Goal: Communication & Community: Connect with others

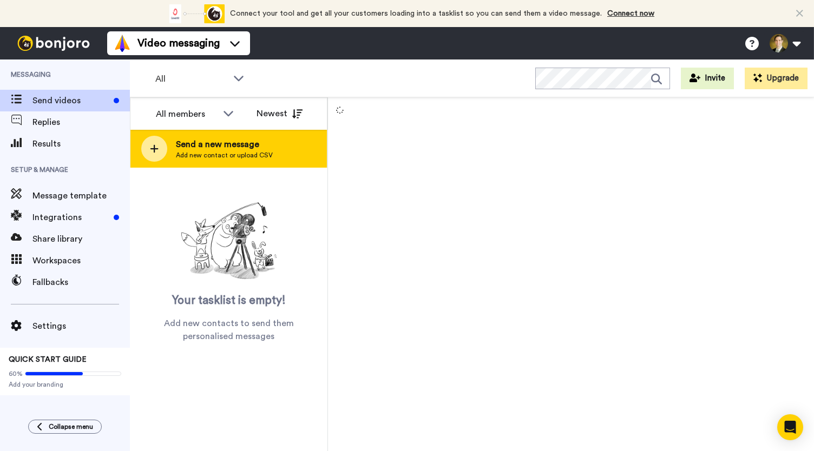
click at [155, 143] on div at bounding box center [154, 149] width 26 height 26
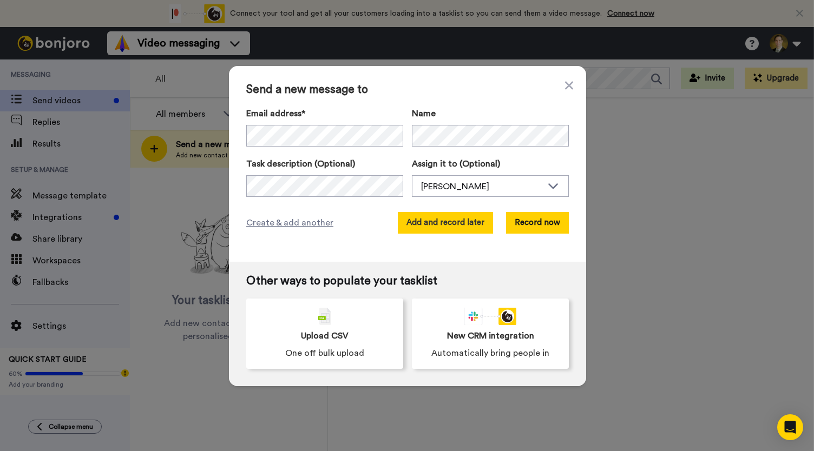
click at [429, 221] on button "Add and record later" at bounding box center [445, 223] width 95 height 22
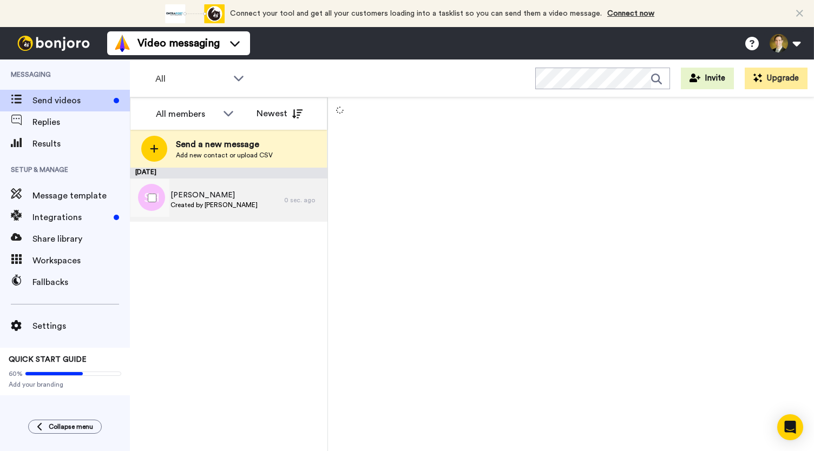
click at [184, 191] on span "[PERSON_NAME]" at bounding box center [213, 195] width 87 height 11
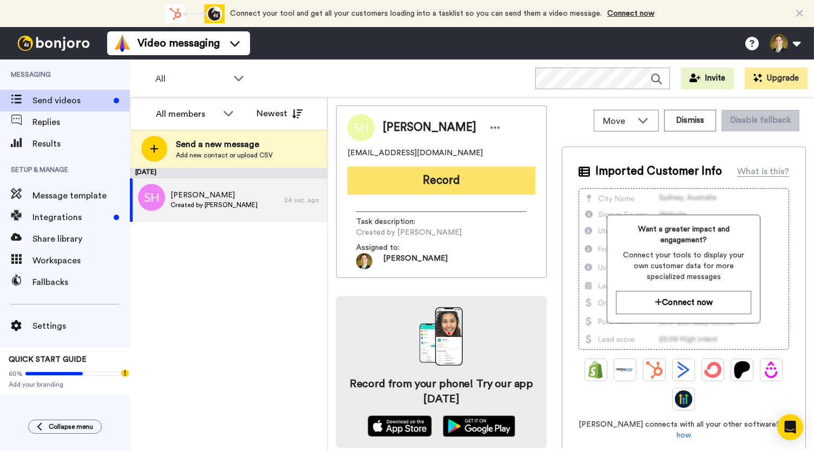
click at [426, 187] on button "Record" at bounding box center [441, 181] width 188 height 28
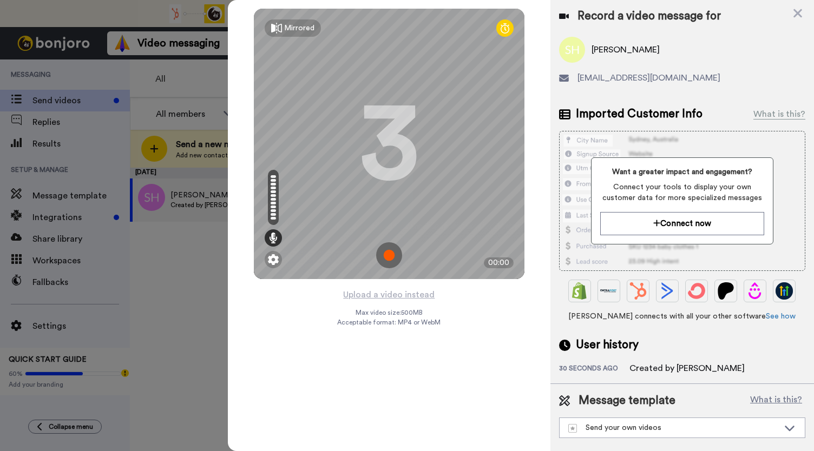
click at [387, 256] on img at bounding box center [389, 255] width 26 height 26
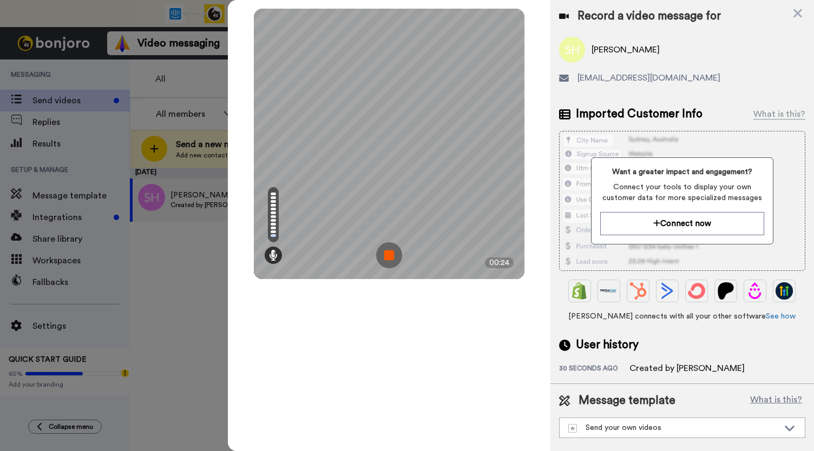
click at [387, 256] on img at bounding box center [389, 255] width 26 height 26
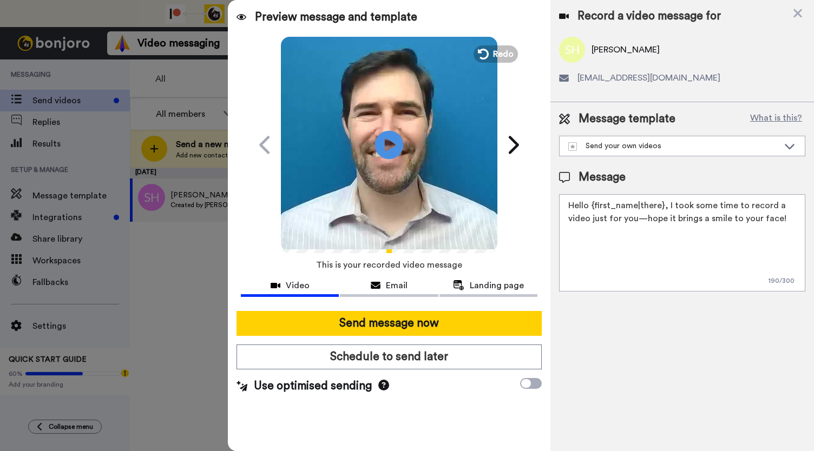
click at [386, 144] on icon "Play/Pause" at bounding box center [389, 144] width 29 height 51
click at [387, 283] on span "Email" at bounding box center [397, 285] width 22 height 13
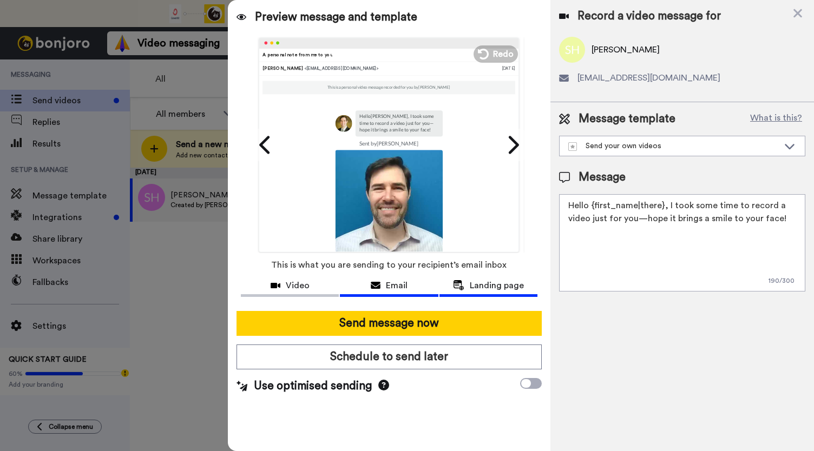
click at [479, 283] on span "Landing page" at bounding box center [497, 285] width 54 height 13
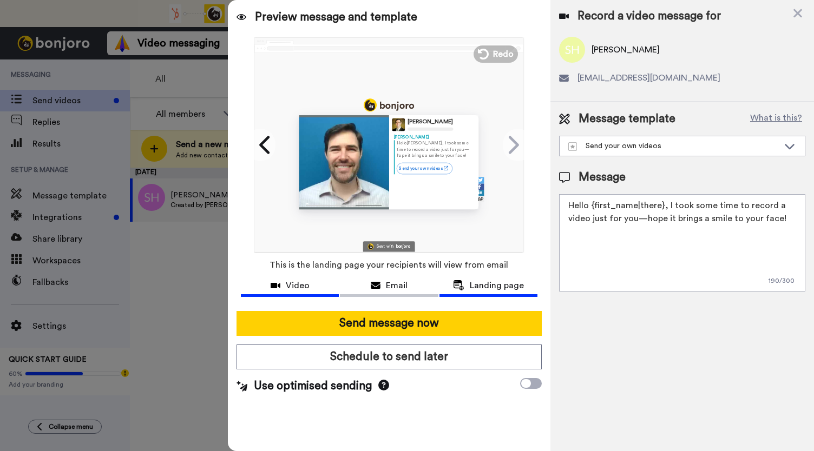
click at [297, 287] on span "Video" at bounding box center [298, 285] width 24 height 13
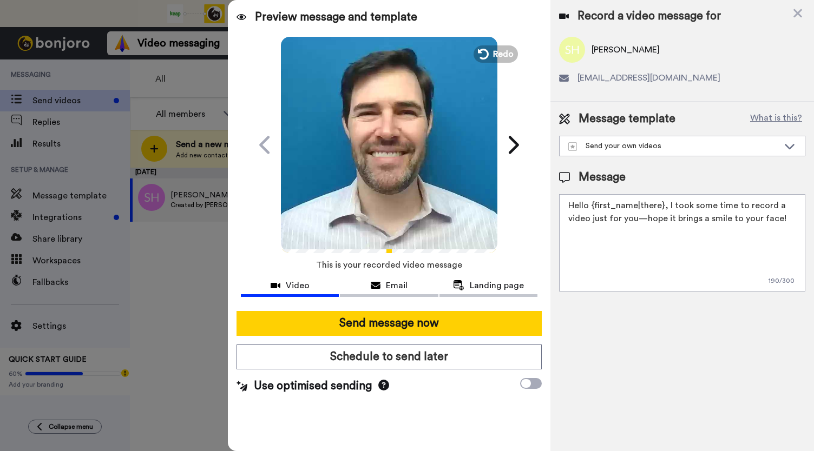
click at [401, 176] on video at bounding box center [389, 143] width 216 height 216
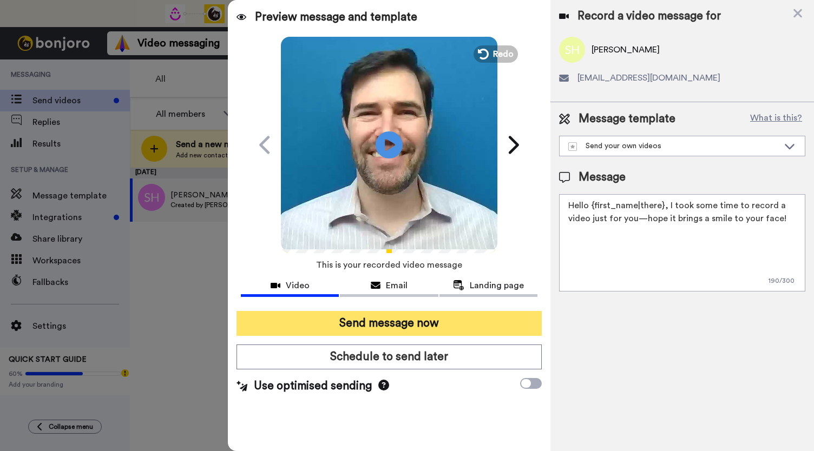
click at [364, 321] on button "Send message now" at bounding box center [388, 323] width 305 height 25
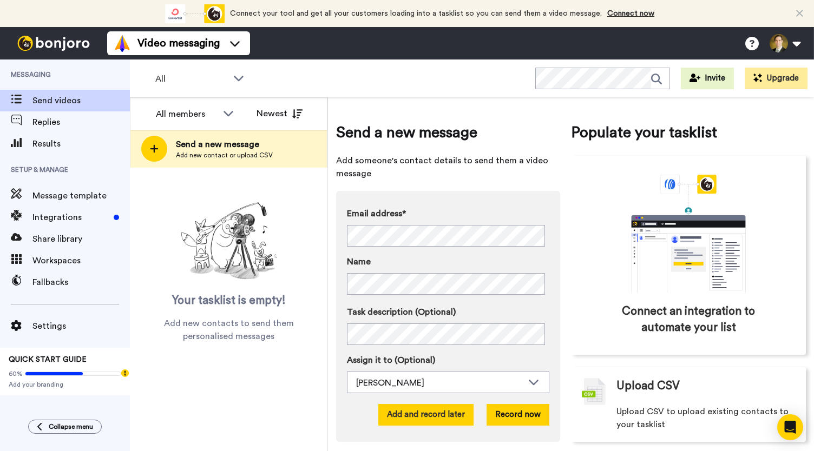
click at [421, 417] on button "Add and record later" at bounding box center [425, 415] width 95 height 22
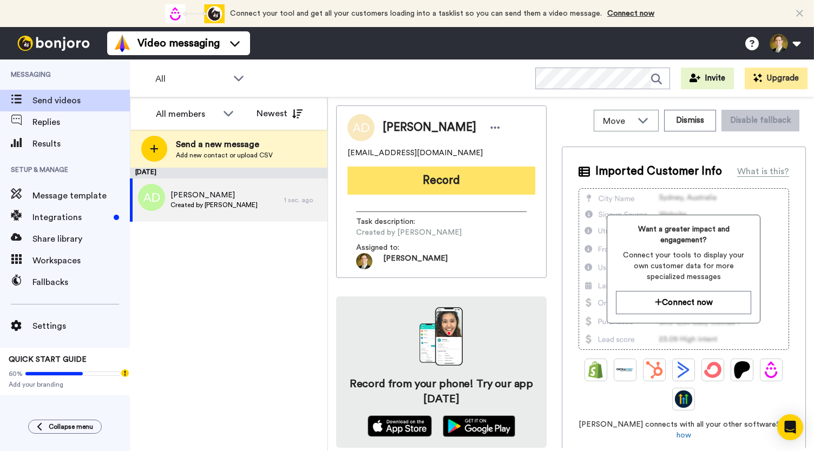
click at [437, 177] on button "Record" at bounding box center [441, 181] width 188 height 28
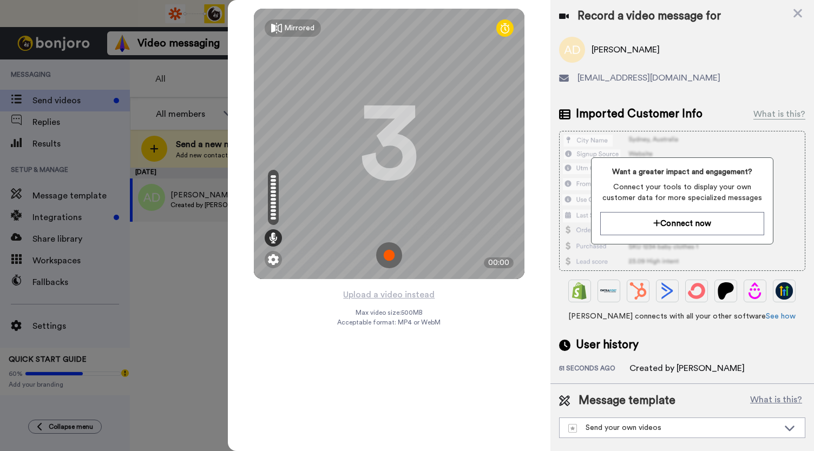
click at [395, 253] on img at bounding box center [389, 255] width 26 height 26
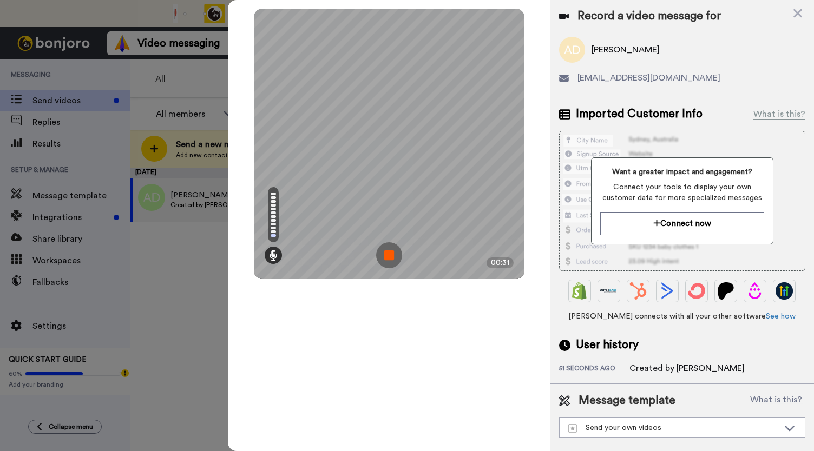
click at [395, 253] on img at bounding box center [389, 255] width 26 height 26
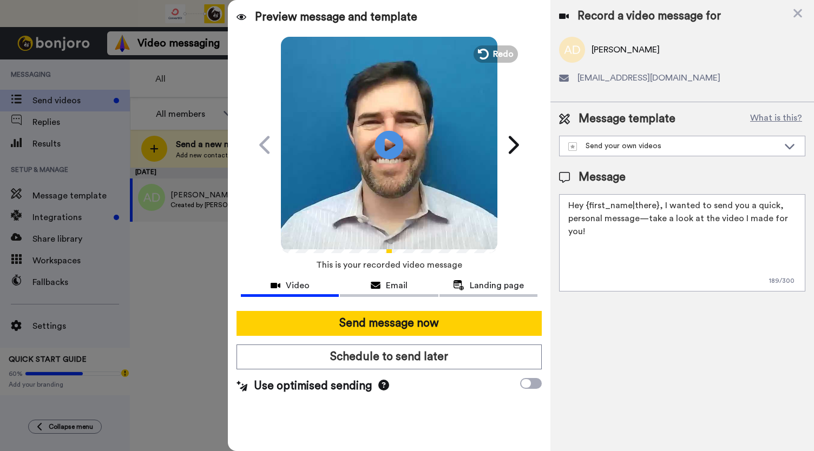
click at [388, 149] on icon "Play/Pause" at bounding box center [389, 144] width 29 height 51
click at [395, 289] on span "Email" at bounding box center [397, 285] width 22 height 13
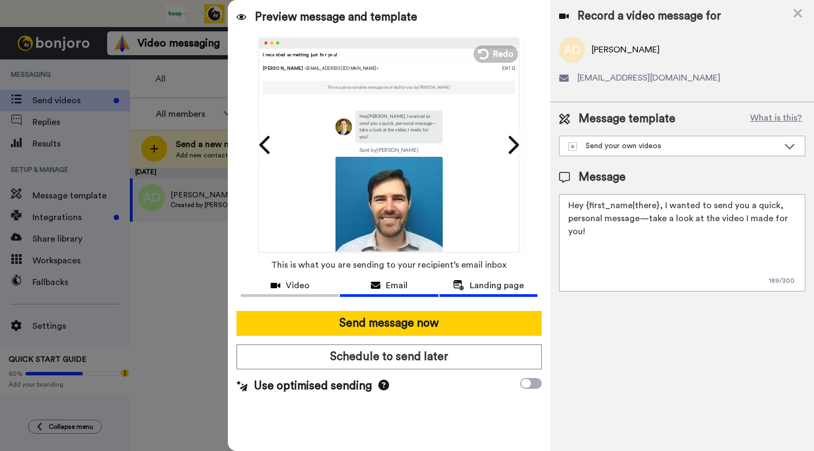
click at [483, 285] on span "Landing page" at bounding box center [497, 285] width 54 height 13
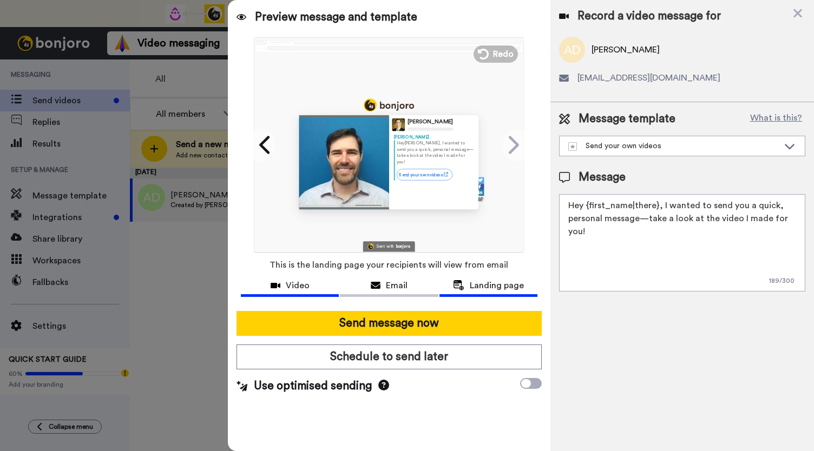
click at [294, 285] on span "Video" at bounding box center [298, 285] width 24 height 13
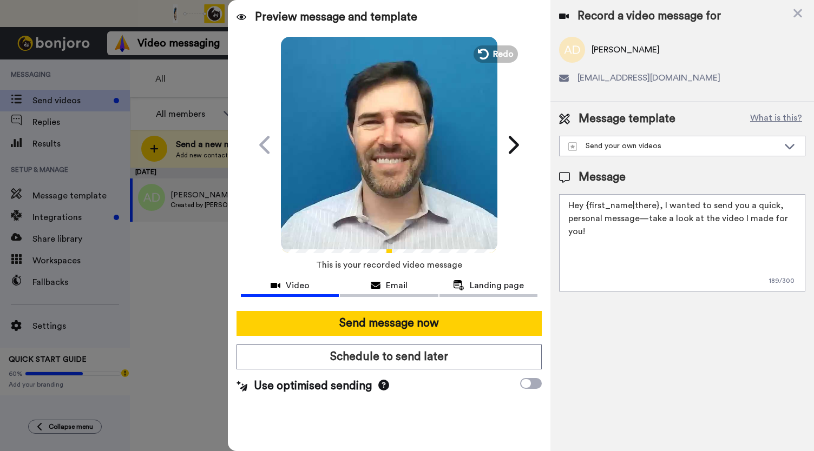
click at [375, 151] on icon "Play/Pause" at bounding box center [389, 144] width 29 height 51
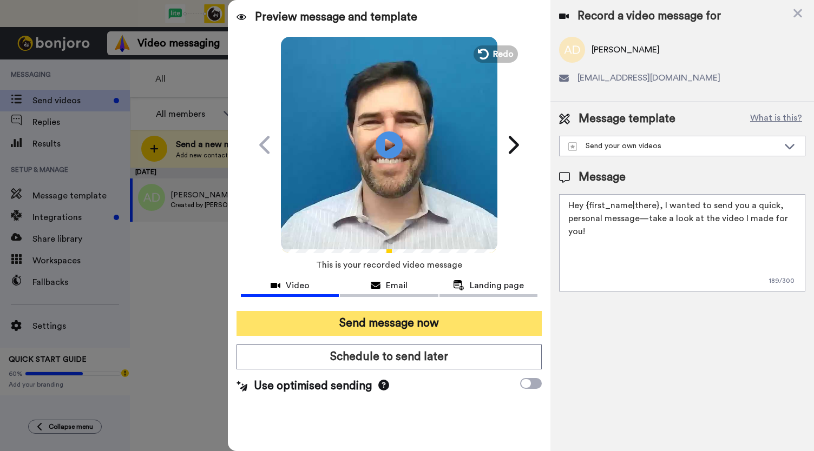
click at [359, 320] on button "Send message now" at bounding box center [388, 323] width 305 height 25
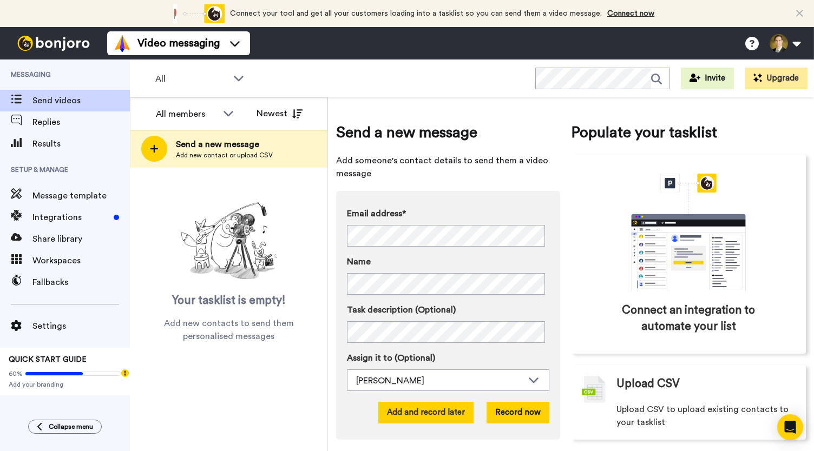
click at [415, 418] on button "Add and record later" at bounding box center [425, 413] width 95 height 22
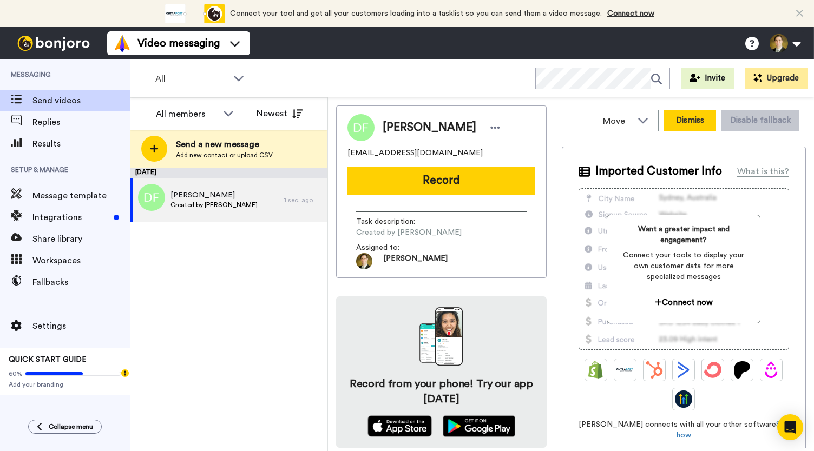
click at [685, 118] on button "Dismiss" at bounding box center [690, 121] width 52 height 22
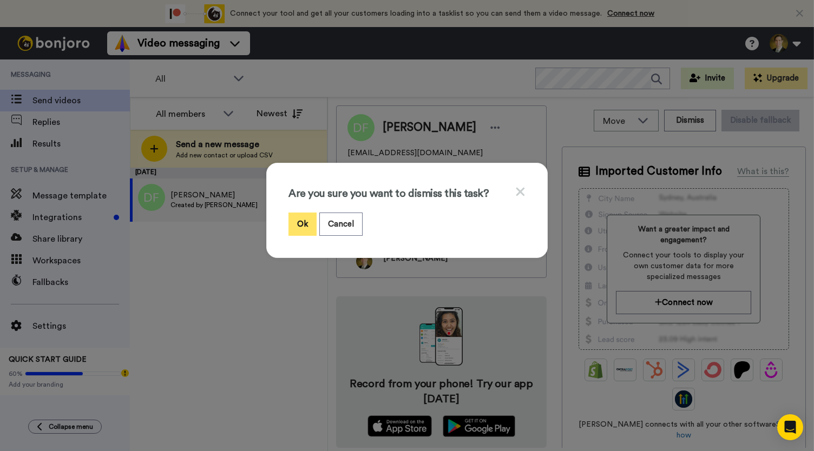
click at [303, 227] on button "Ok" at bounding box center [302, 224] width 28 height 23
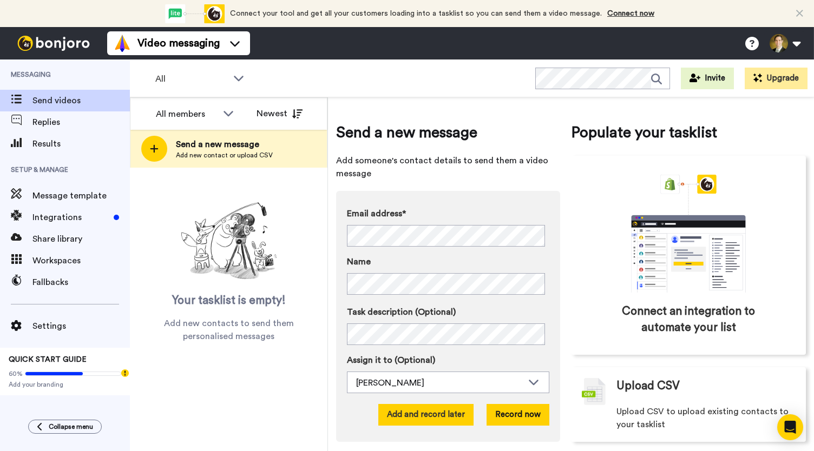
click at [424, 415] on button "Add and record later" at bounding box center [425, 415] width 95 height 22
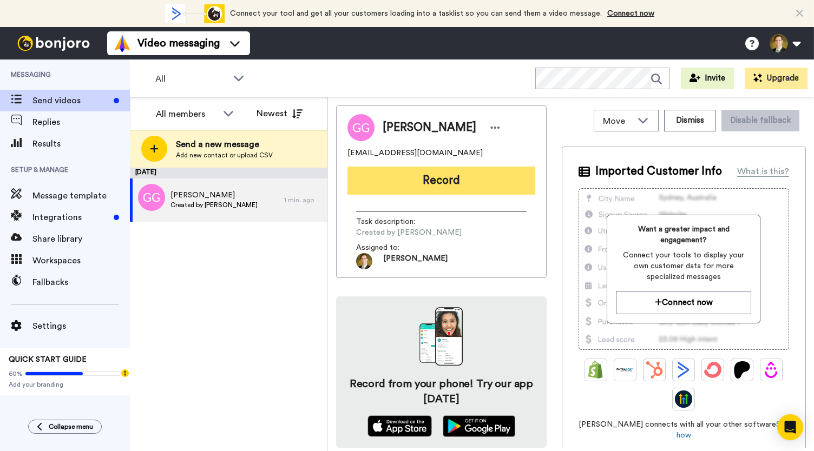
click at [476, 185] on button "Record" at bounding box center [441, 181] width 188 height 28
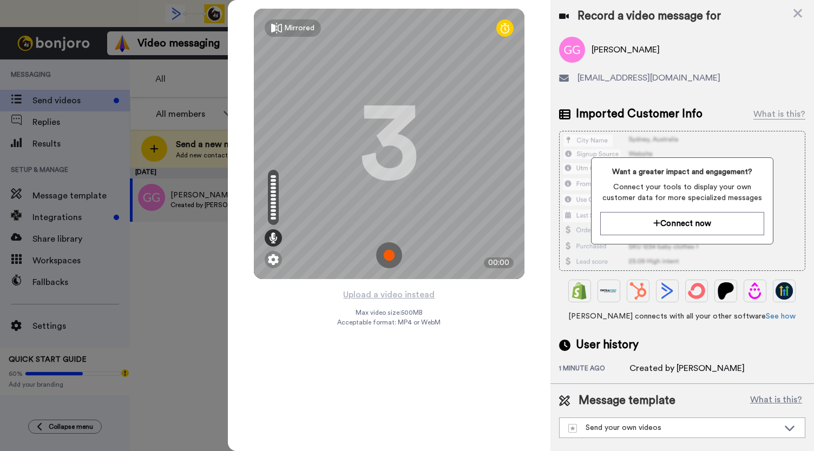
click at [387, 257] on img at bounding box center [389, 255] width 26 height 26
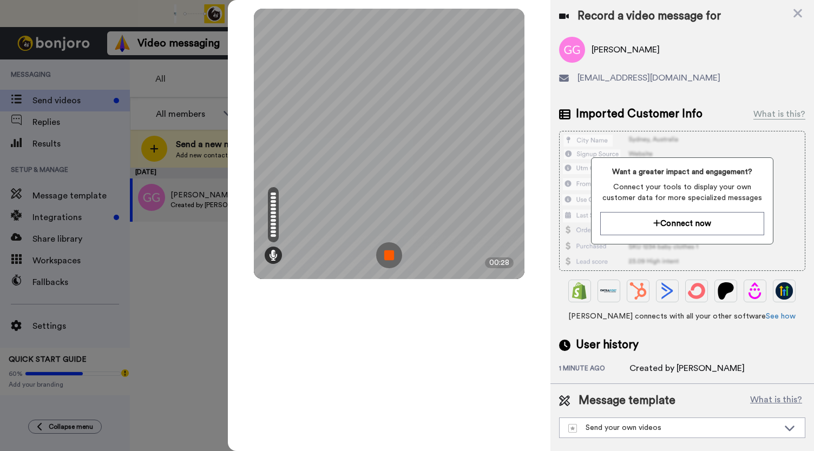
click at [387, 257] on img at bounding box center [389, 255] width 26 height 26
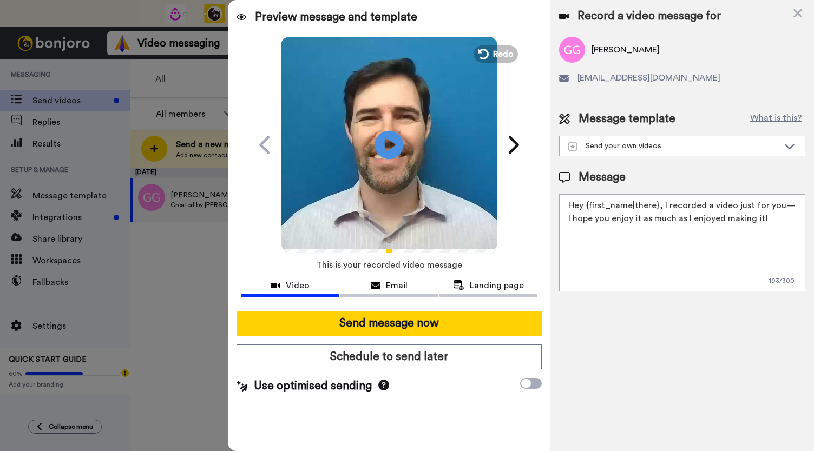
click at [384, 148] on icon at bounding box center [389, 144] width 29 height 29
click at [384, 285] on div "Email" at bounding box center [389, 285] width 98 height 13
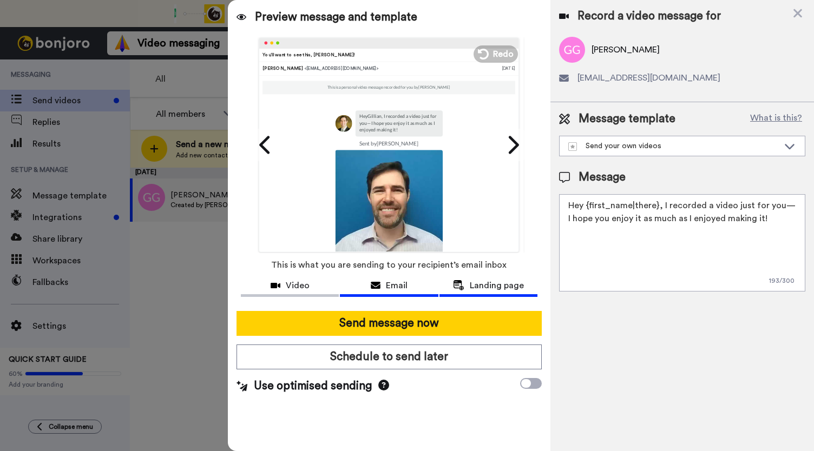
click at [473, 285] on span "Landing page" at bounding box center [497, 285] width 54 height 13
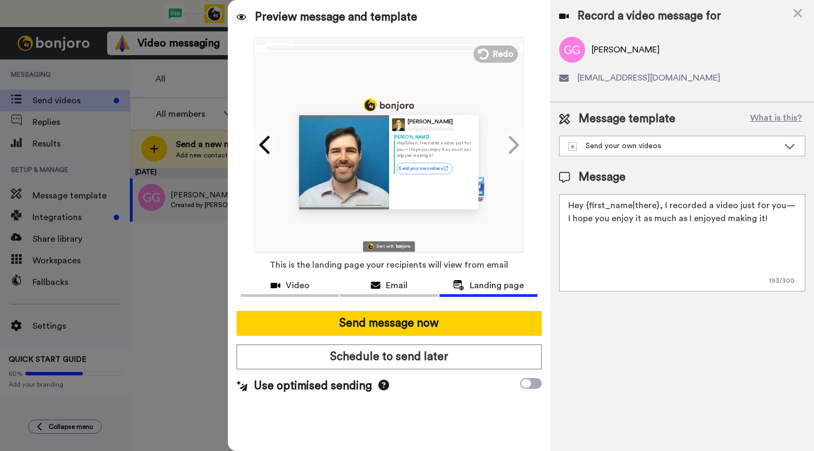
click at [282, 284] on div "Video" at bounding box center [290, 285] width 98 height 13
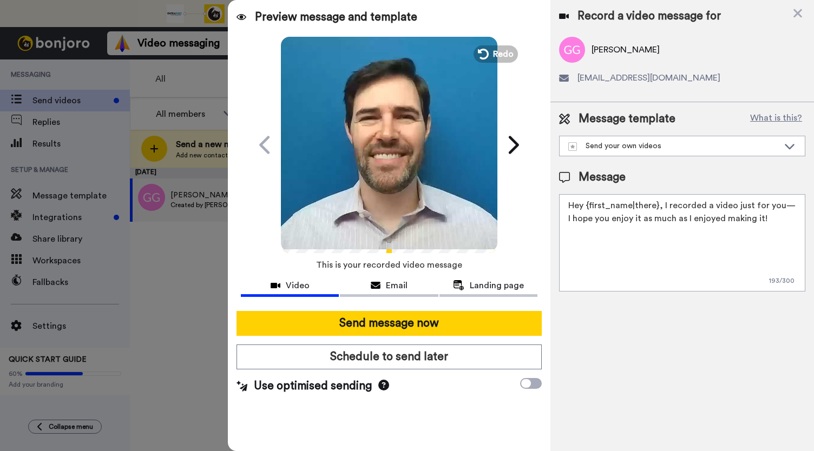
click at [393, 165] on icon "Play/Pause" at bounding box center [389, 144] width 29 height 51
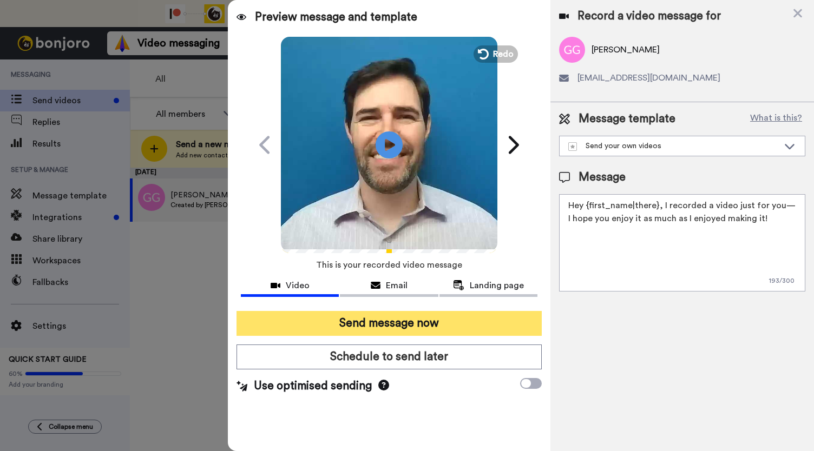
click at [378, 324] on button "Send message now" at bounding box center [388, 323] width 305 height 25
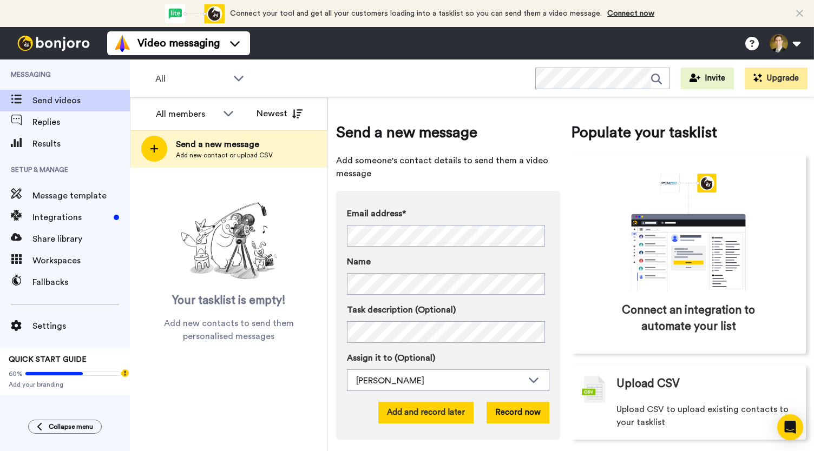
click at [433, 421] on button "Add and record later" at bounding box center [425, 413] width 95 height 22
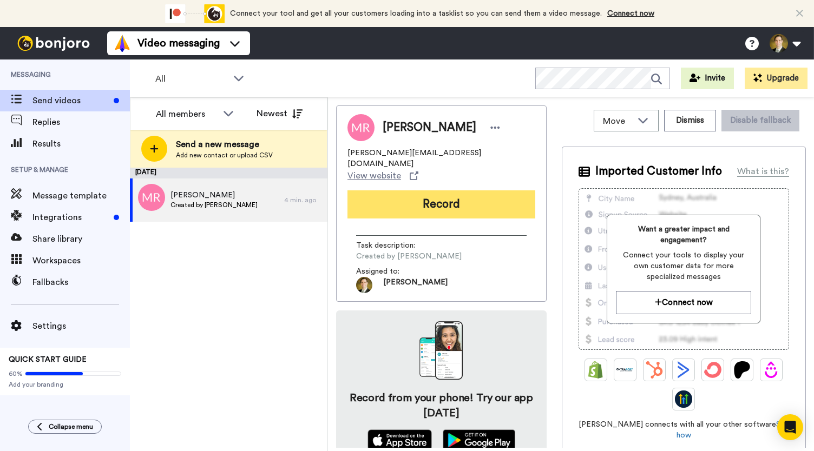
click at [448, 190] on button "Record" at bounding box center [441, 204] width 188 height 28
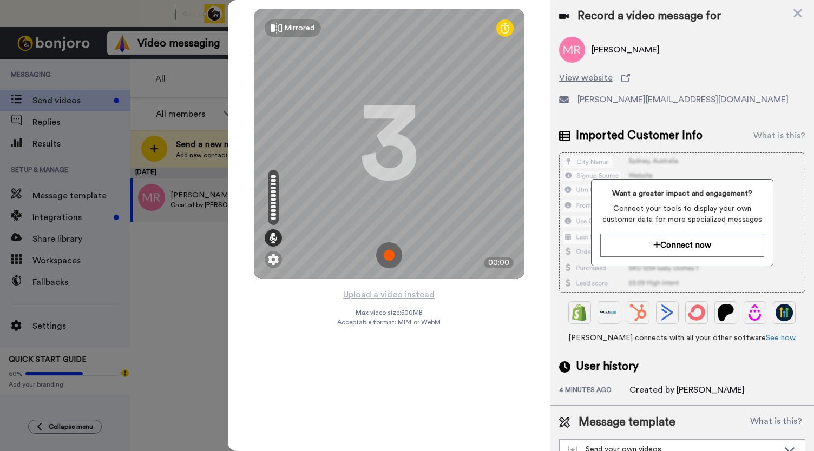
click at [388, 254] on img at bounding box center [389, 255] width 26 height 26
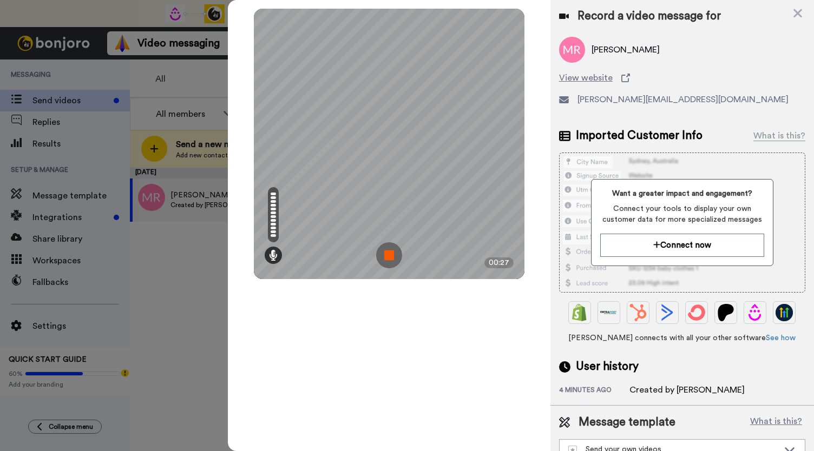
click at [388, 254] on img at bounding box center [389, 255] width 26 height 26
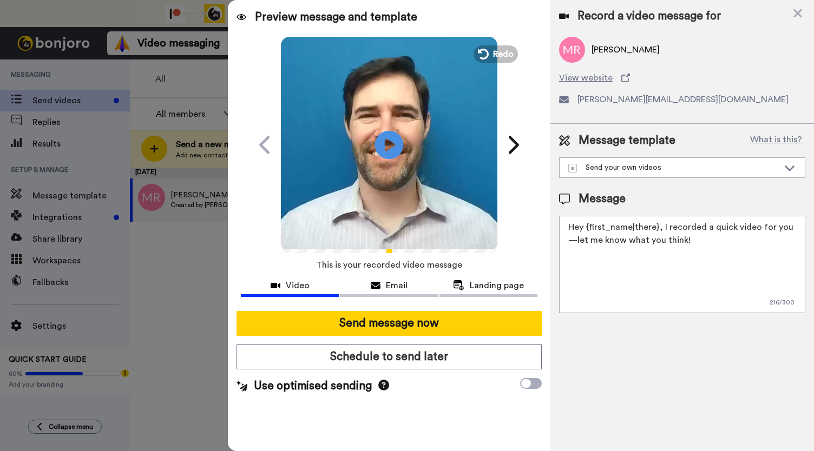
click at [386, 145] on icon "Play/Pause" at bounding box center [389, 144] width 29 height 51
click at [398, 289] on span "Email" at bounding box center [397, 285] width 22 height 13
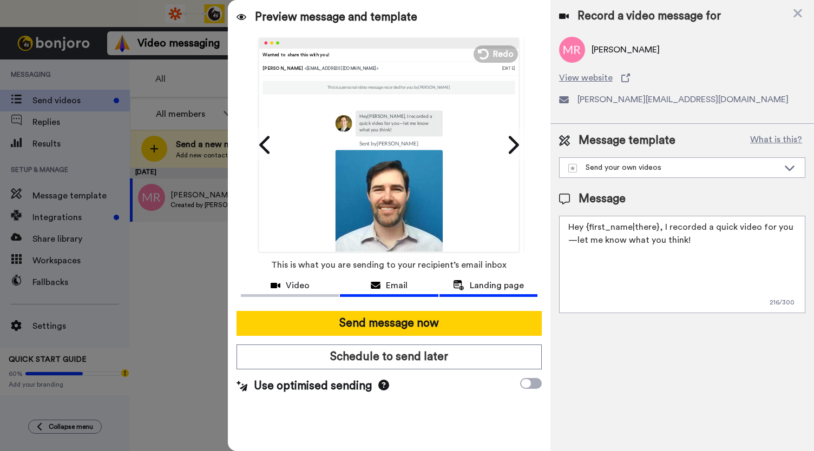
click at [486, 289] on span "Landing page" at bounding box center [497, 285] width 54 height 13
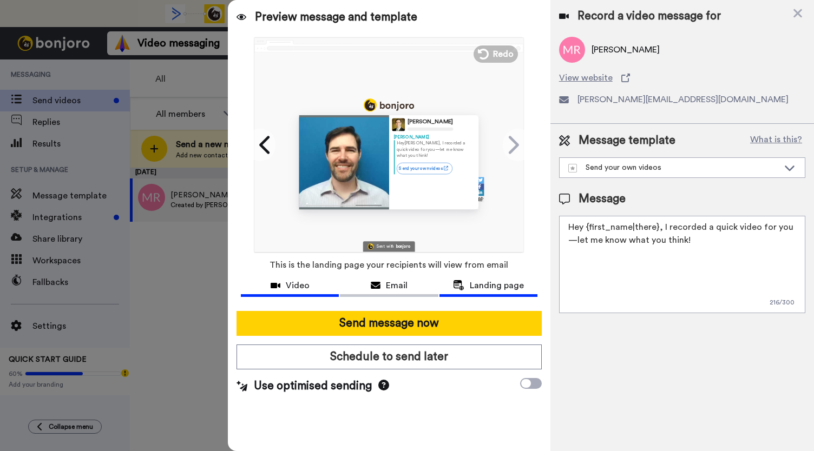
click at [292, 292] on span "Video" at bounding box center [298, 285] width 24 height 13
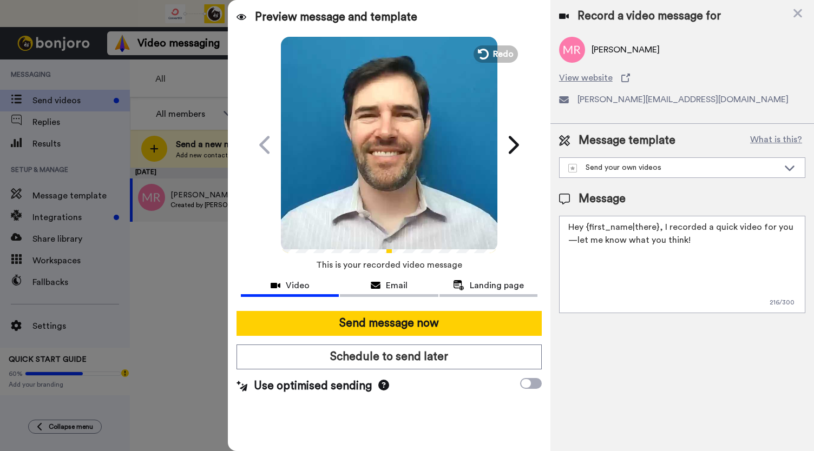
click at [386, 170] on video at bounding box center [389, 143] width 216 height 216
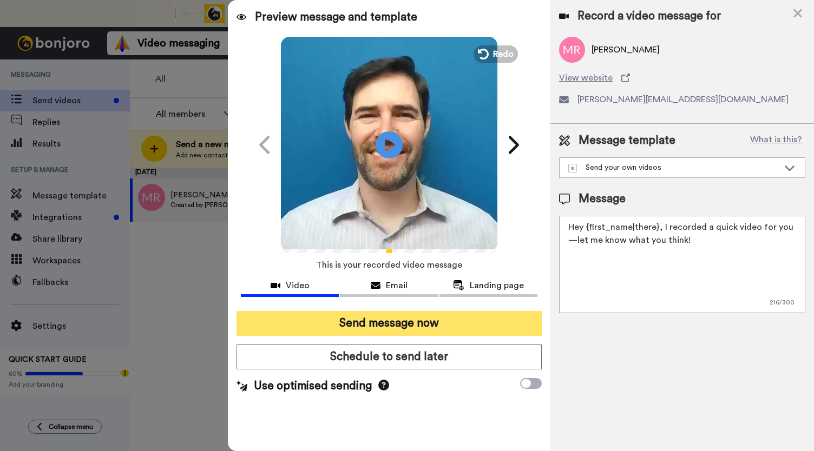
click at [388, 318] on button "Send message now" at bounding box center [388, 323] width 305 height 25
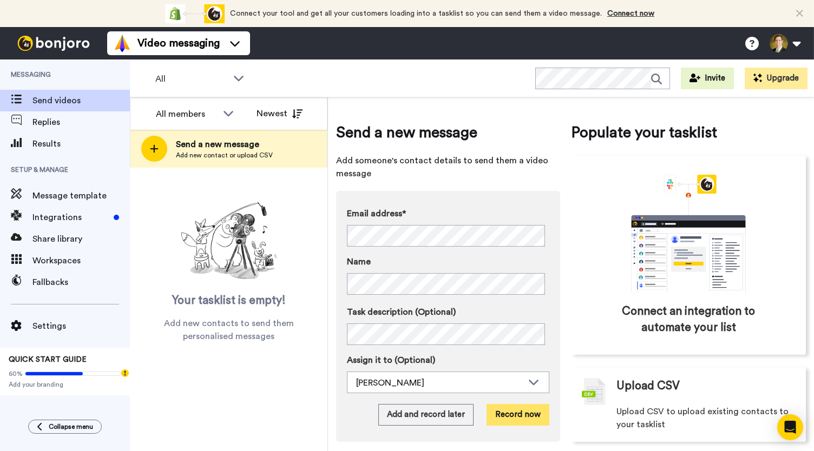
click at [504, 415] on button "Record now" at bounding box center [517, 415] width 63 height 22
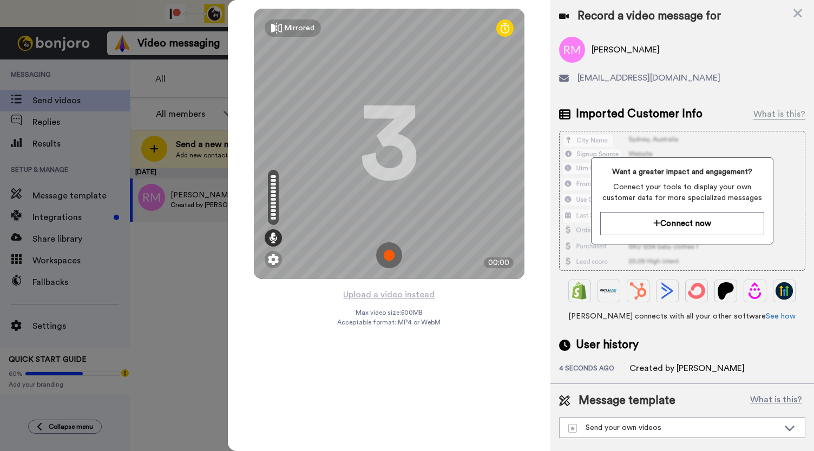
click at [388, 254] on img at bounding box center [389, 255] width 26 height 26
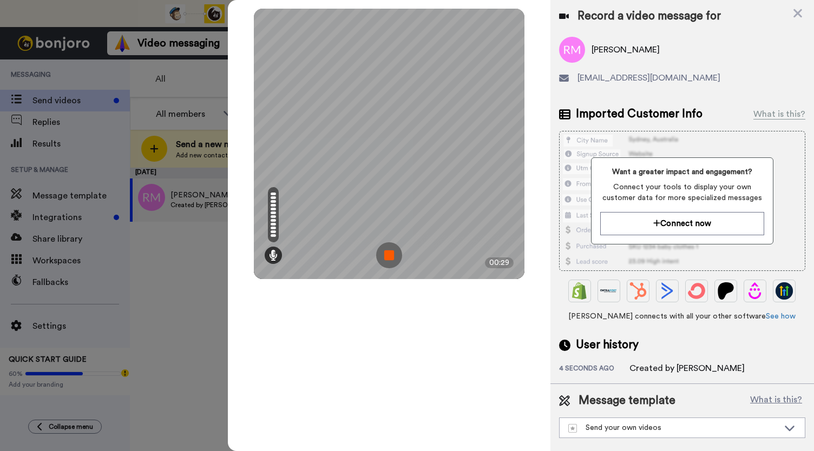
click at [388, 254] on img at bounding box center [389, 255] width 26 height 26
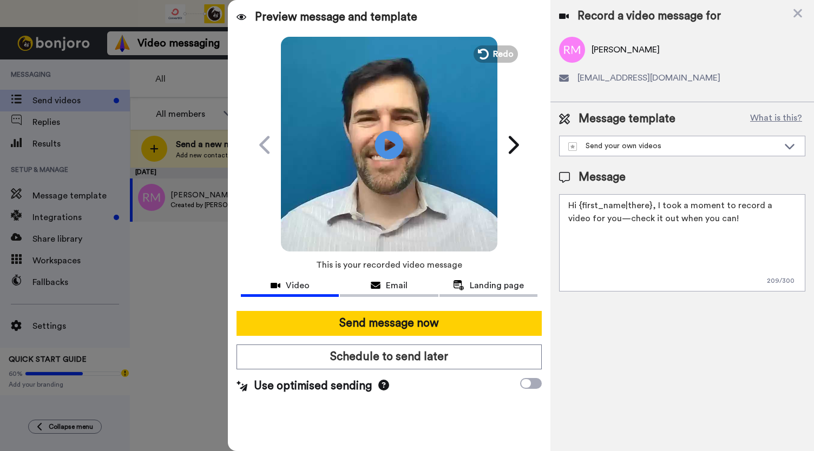
click at [385, 150] on icon "Play/Pause" at bounding box center [389, 144] width 29 height 51
click at [398, 284] on span "Email" at bounding box center [397, 285] width 22 height 13
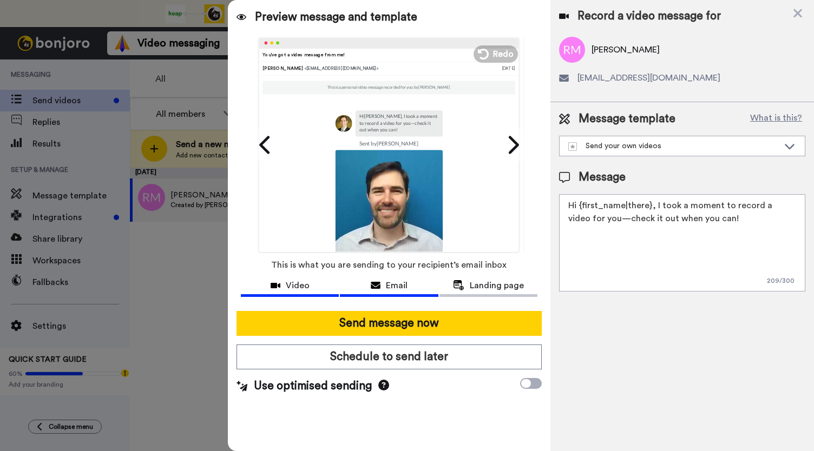
drag, startPoint x: 480, startPoint y: 286, endPoint x: 288, endPoint y: 285, distance: 192.6
click at [480, 286] on span "Landing page" at bounding box center [497, 285] width 54 height 13
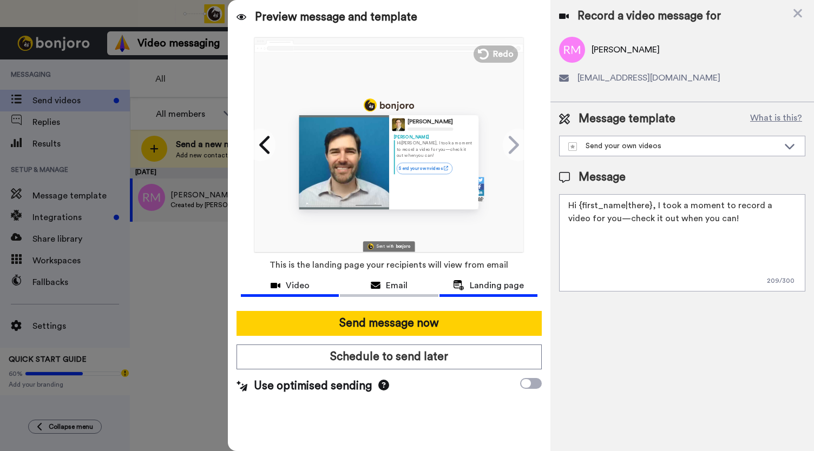
click at [285, 283] on div "Video" at bounding box center [290, 285] width 98 height 13
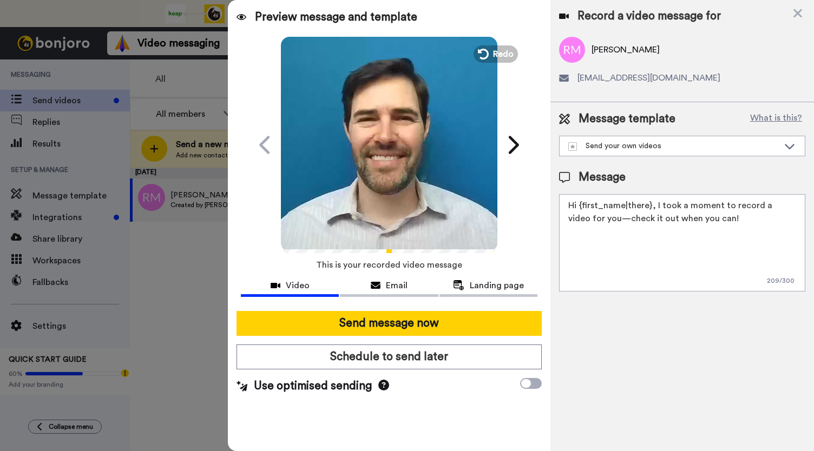
click at [381, 209] on video at bounding box center [389, 143] width 216 height 216
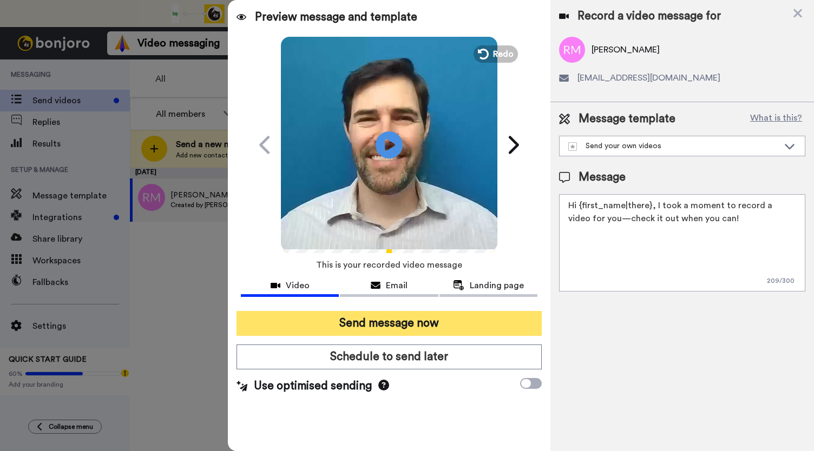
click at [378, 320] on button "Send message now" at bounding box center [388, 323] width 305 height 25
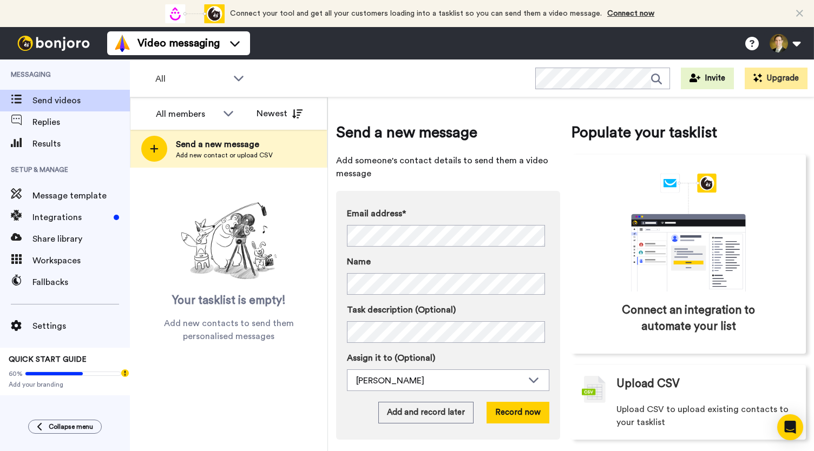
scroll to position [8, 0]
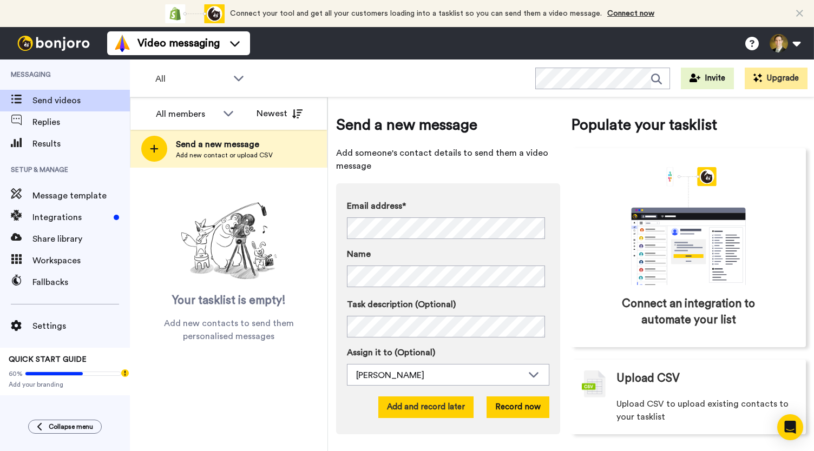
click at [445, 401] on button "Add and record later" at bounding box center [425, 408] width 95 height 22
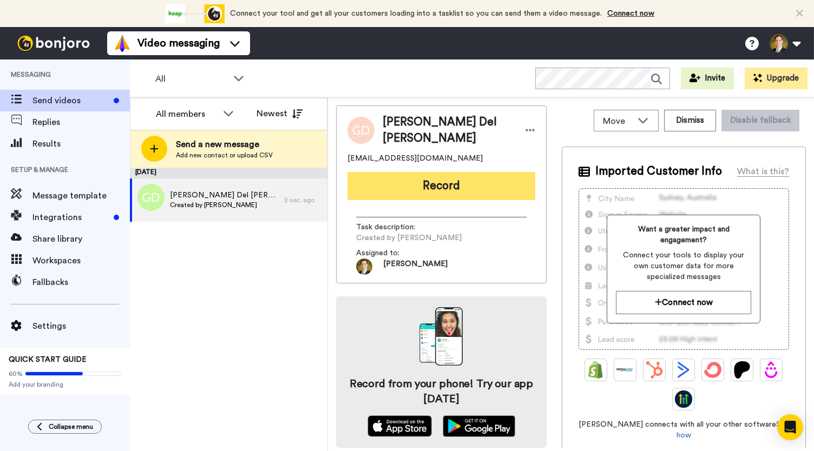
click at [441, 172] on button "Record" at bounding box center [441, 186] width 188 height 28
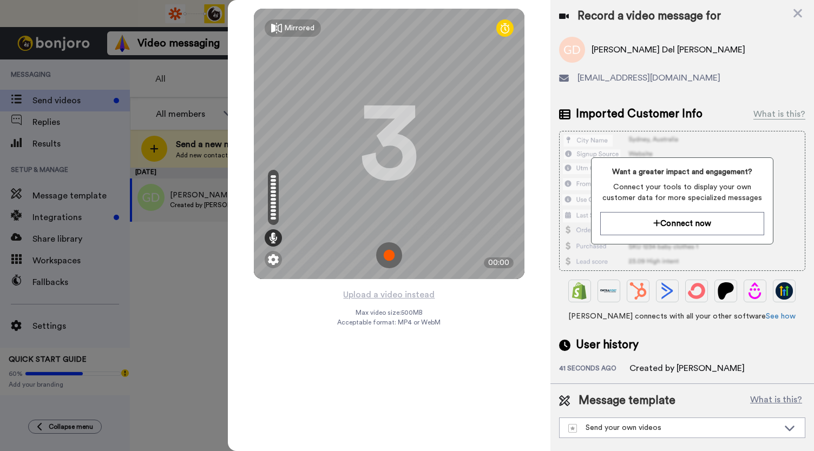
click at [388, 251] on img at bounding box center [389, 255] width 26 height 26
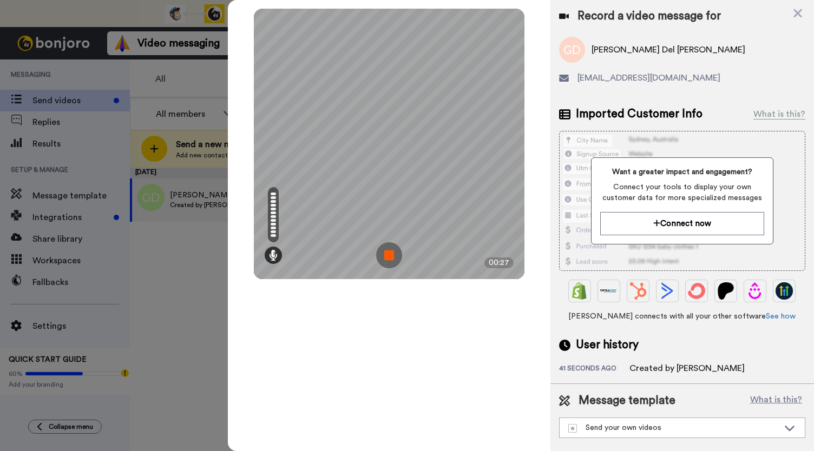
click at [388, 251] on img at bounding box center [389, 255] width 26 height 26
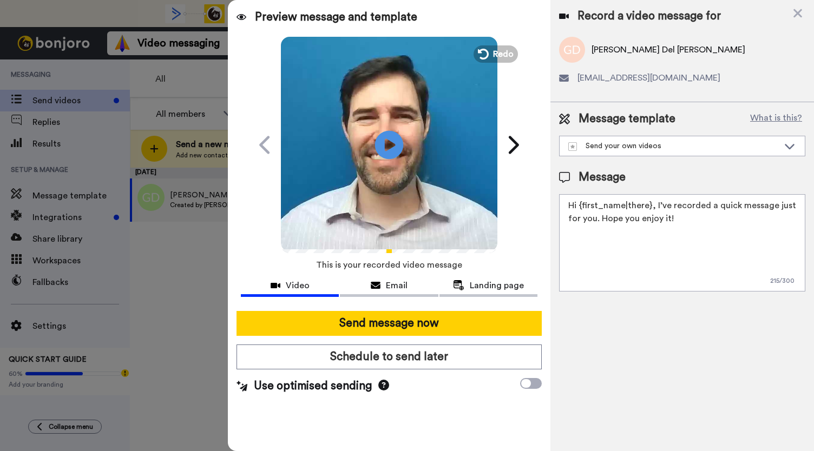
click at [390, 150] on icon at bounding box center [389, 144] width 29 height 29
click at [373, 295] on button "Email" at bounding box center [389, 287] width 98 height 20
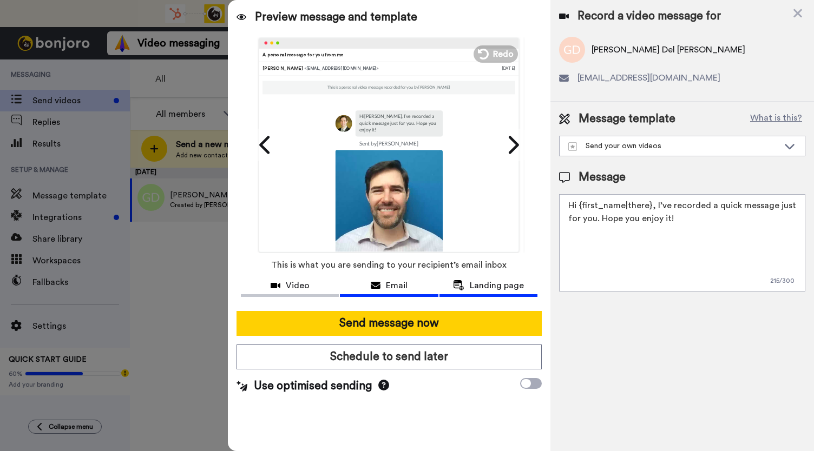
click at [491, 296] on button "Landing page" at bounding box center [488, 287] width 98 height 20
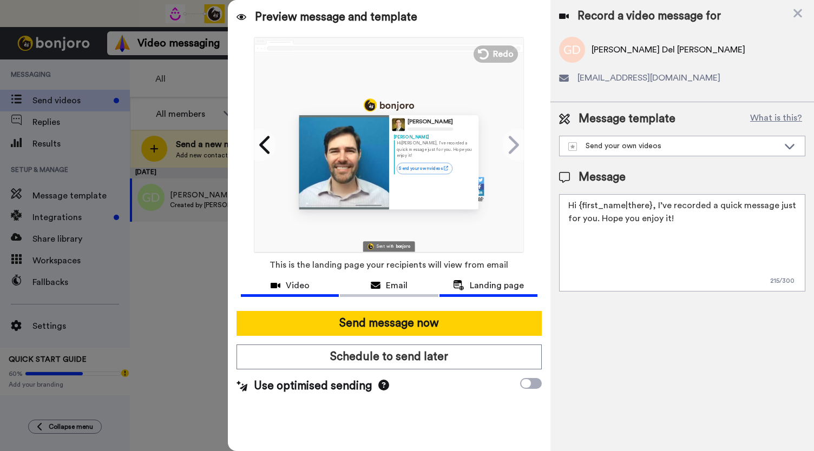
click at [308, 289] on span "Video" at bounding box center [298, 285] width 24 height 13
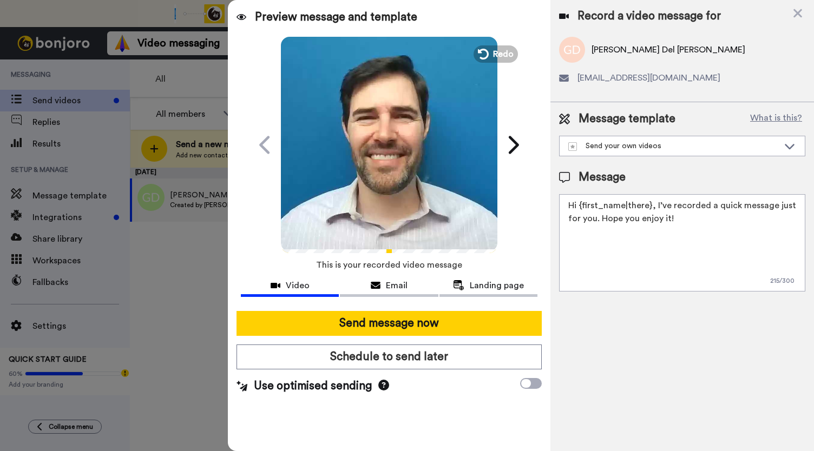
click at [384, 183] on video at bounding box center [389, 143] width 216 height 216
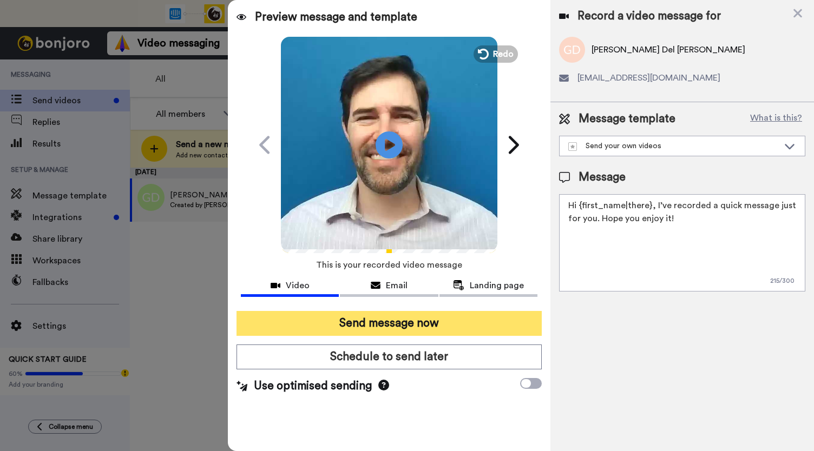
click at [361, 325] on button "Send message now" at bounding box center [388, 323] width 305 height 25
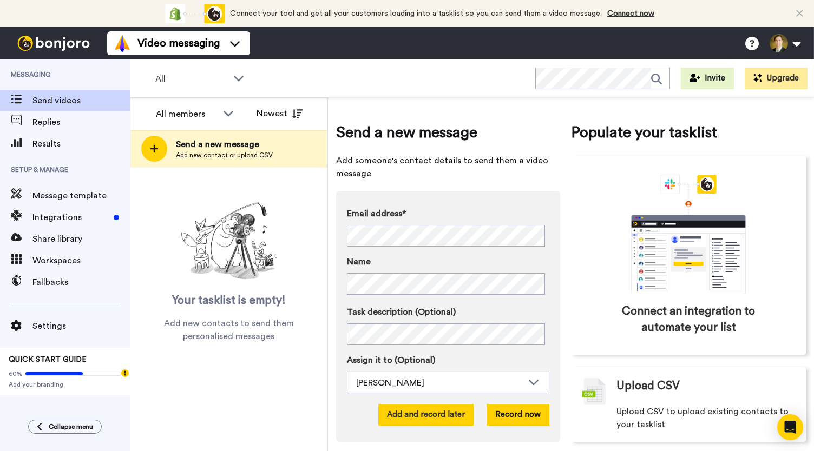
click at [427, 407] on button "Add and record later" at bounding box center [425, 415] width 95 height 22
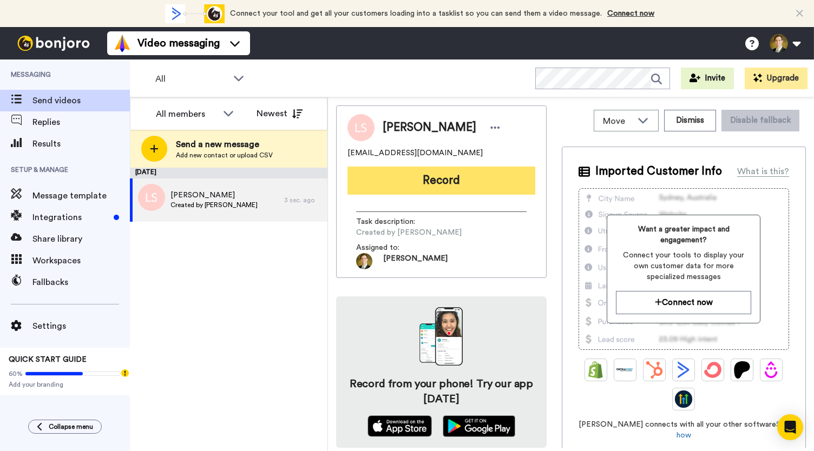
click at [414, 187] on button "Record" at bounding box center [441, 181] width 188 height 28
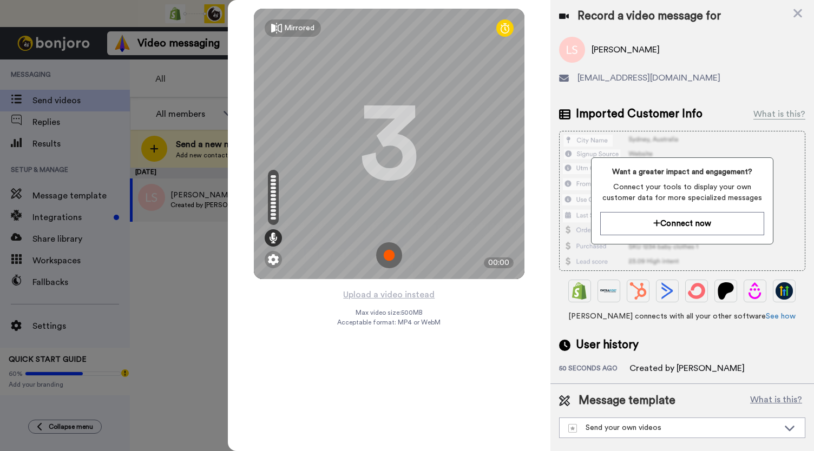
click at [388, 254] on img at bounding box center [389, 255] width 26 height 26
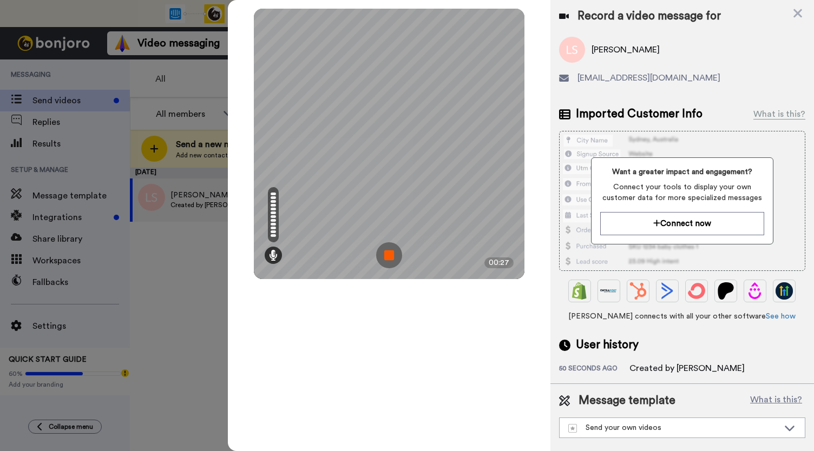
click at [388, 254] on img at bounding box center [389, 255] width 26 height 26
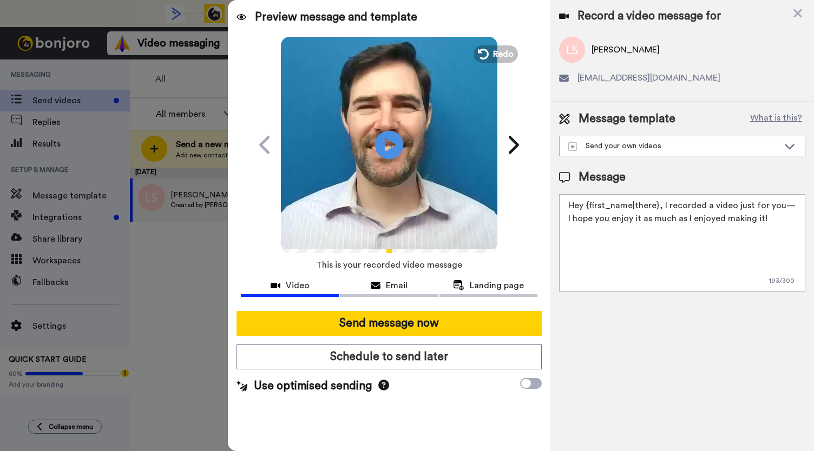
click at [391, 151] on icon at bounding box center [389, 144] width 29 height 29
click at [381, 288] on div "Email" at bounding box center [389, 285] width 98 height 13
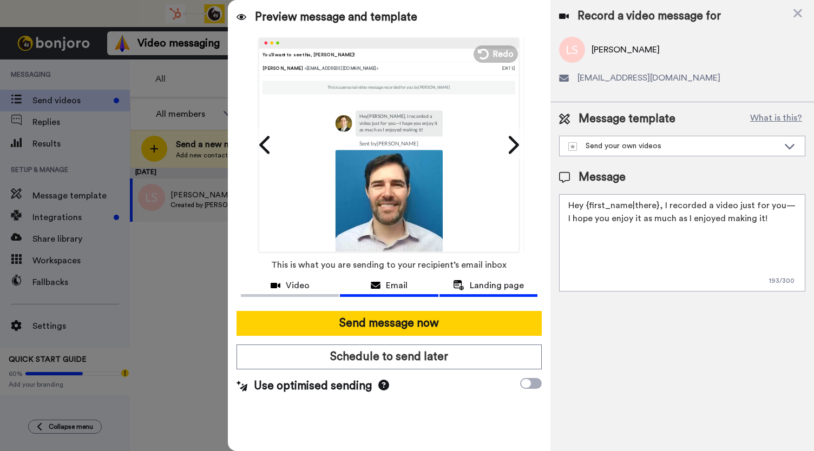
click at [500, 290] on span "Landing page" at bounding box center [497, 285] width 54 height 13
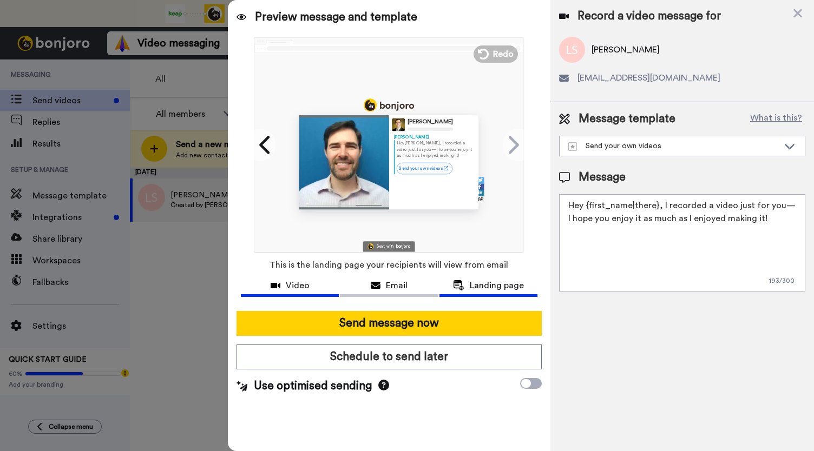
click at [294, 289] on span "Video" at bounding box center [298, 285] width 24 height 13
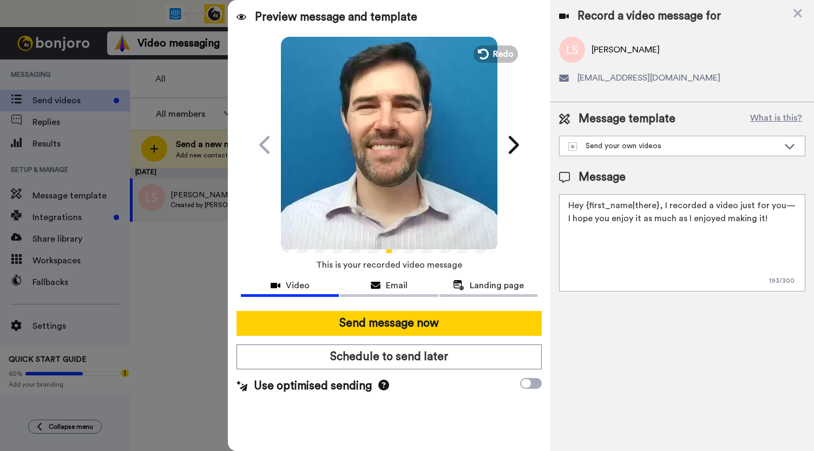
click at [385, 195] on video at bounding box center [389, 143] width 216 height 216
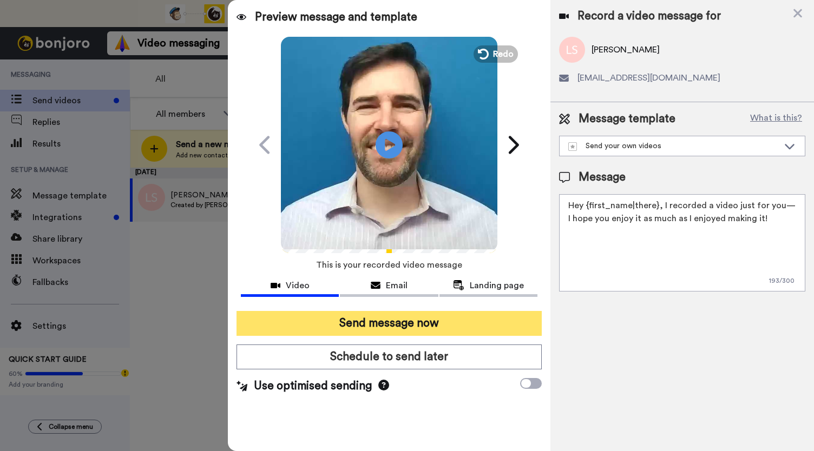
click at [374, 326] on button "Send message now" at bounding box center [388, 323] width 305 height 25
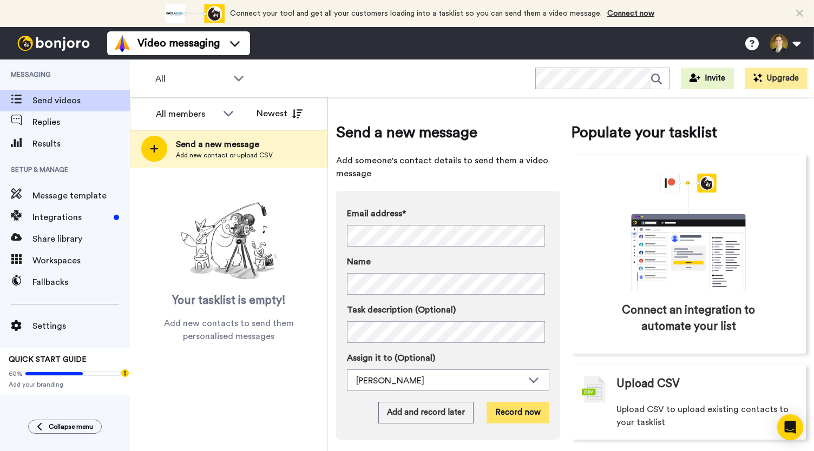
click at [521, 410] on button "Record now" at bounding box center [517, 413] width 63 height 22
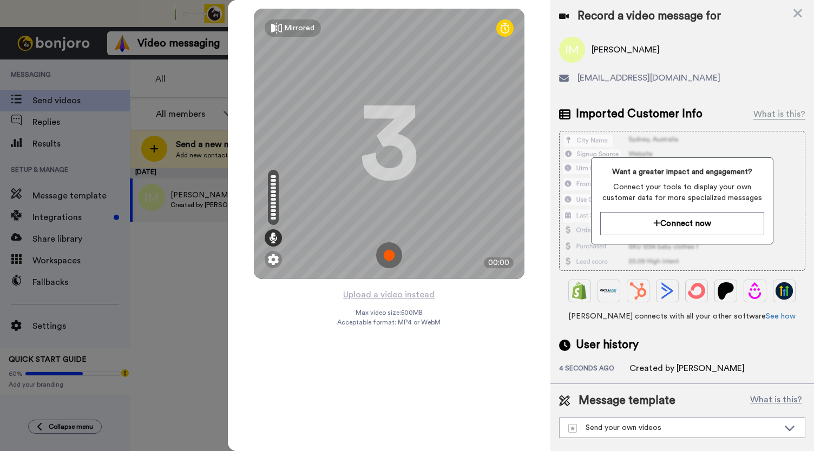
click at [389, 256] on img at bounding box center [389, 255] width 26 height 26
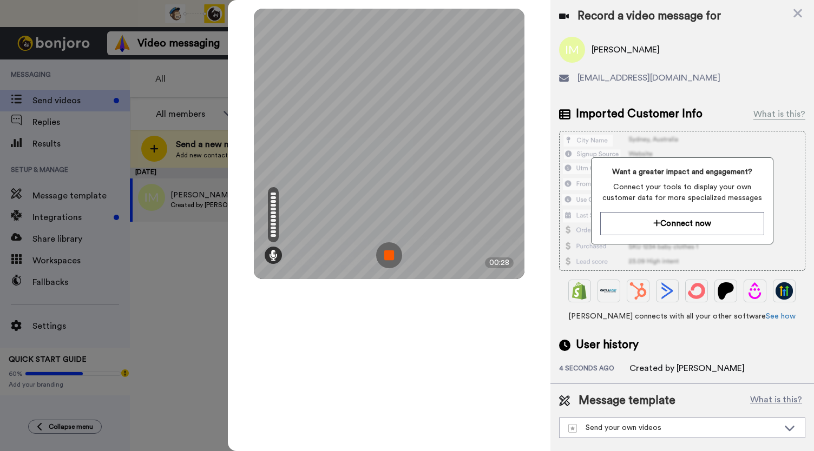
click at [389, 256] on img at bounding box center [389, 255] width 26 height 26
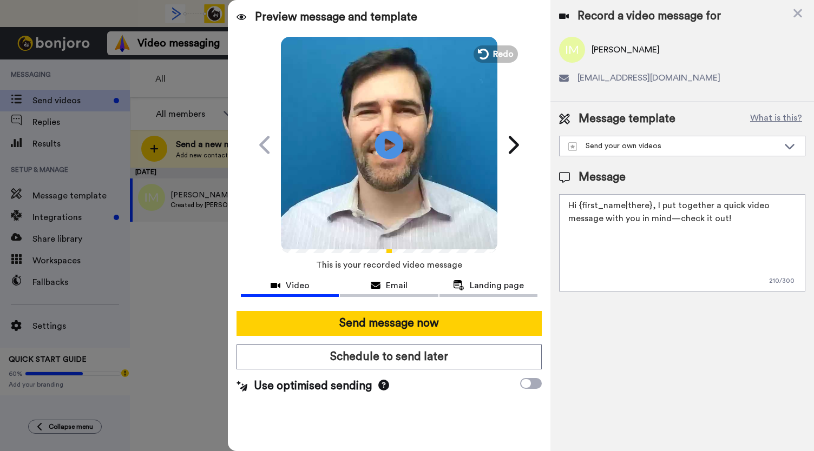
click at [386, 149] on icon "Play/Pause" at bounding box center [389, 144] width 29 height 51
click at [382, 280] on div "Email" at bounding box center [389, 285] width 98 height 13
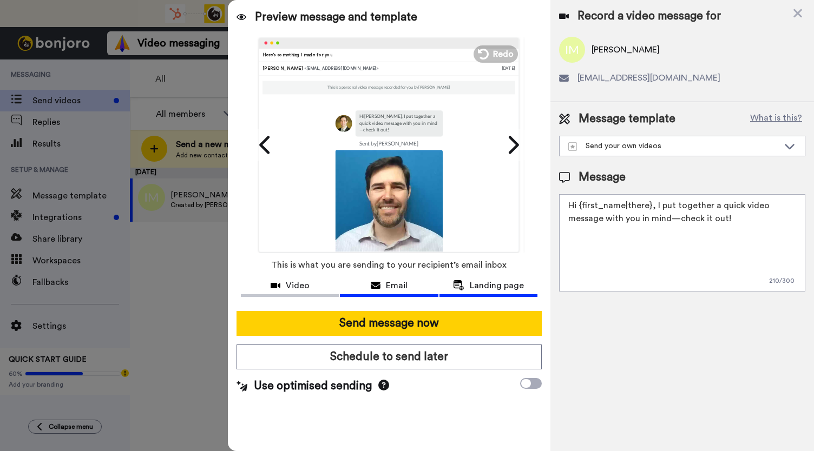
click at [486, 288] on span "Landing page" at bounding box center [497, 285] width 54 height 13
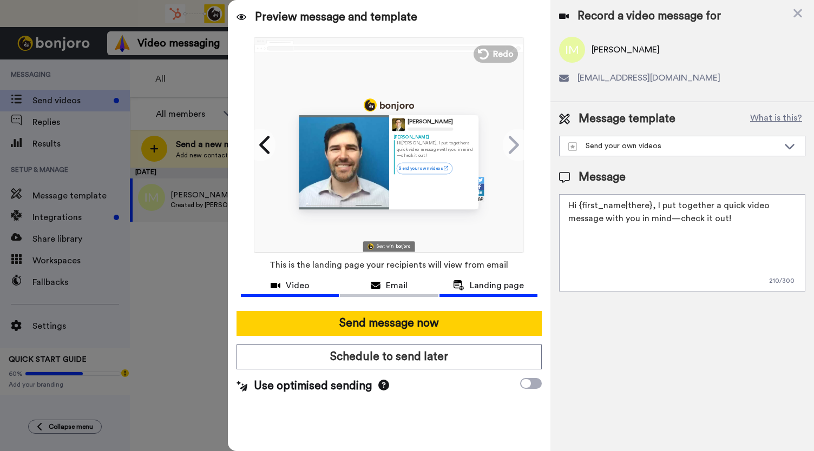
click at [285, 281] on div "Video" at bounding box center [290, 285] width 98 height 13
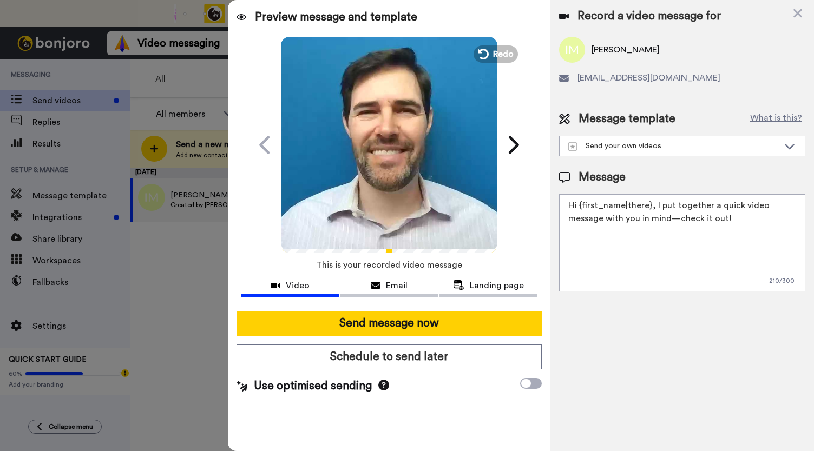
click at [415, 181] on video at bounding box center [389, 143] width 216 height 216
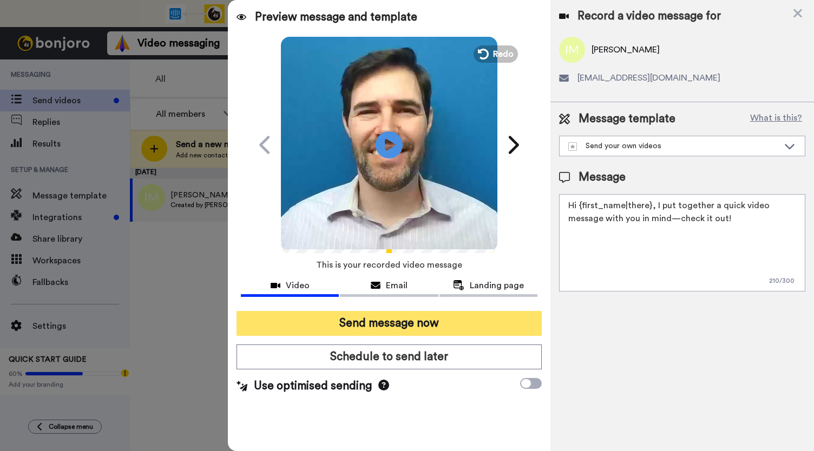
click at [366, 320] on button "Send message now" at bounding box center [388, 323] width 305 height 25
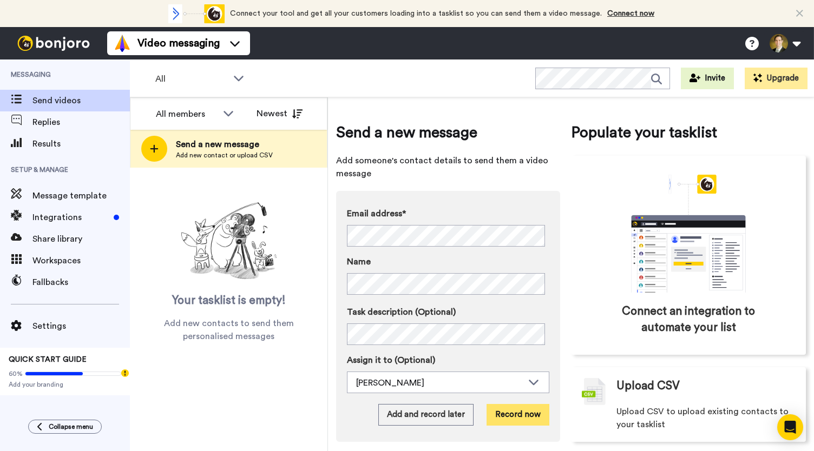
click at [507, 415] on button "Record now" at bounding box center [517, 415] width 63 height 22
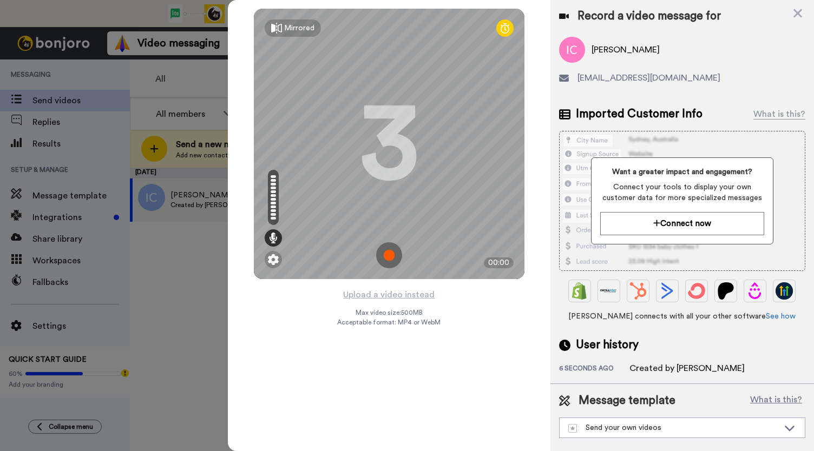
click at [391, 255] on img at bounding box center [389, 255] width 26 height 26
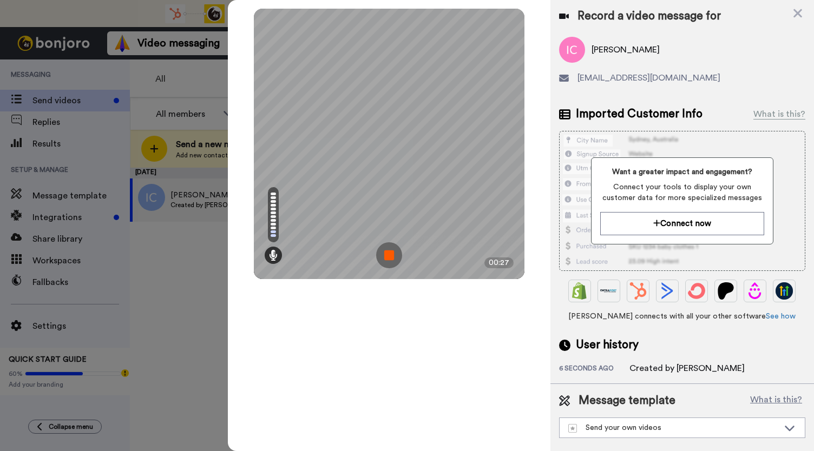
click at [391, 255] on img at bounding box center [389, 255] width 26 height 26
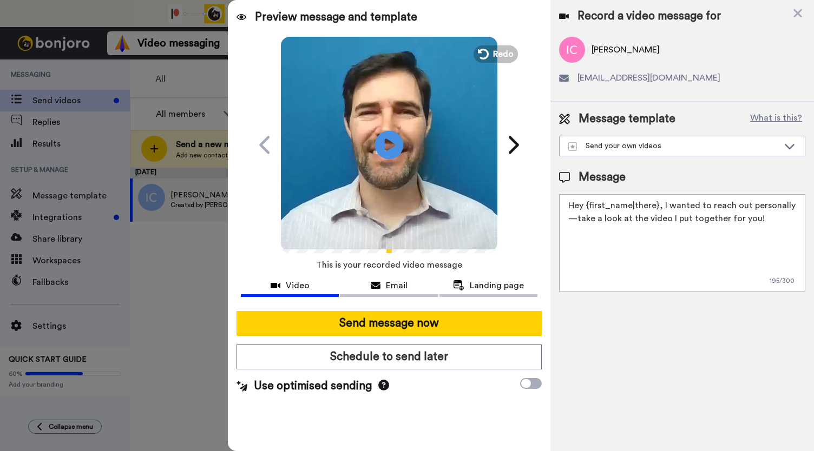
click at [385, 142] on icon "Play/Pause" at bounding box center [389, 144] width 29 height 51
click at [388, 287] on span "Email" at bounding box center [397, 285] width 22 height 13
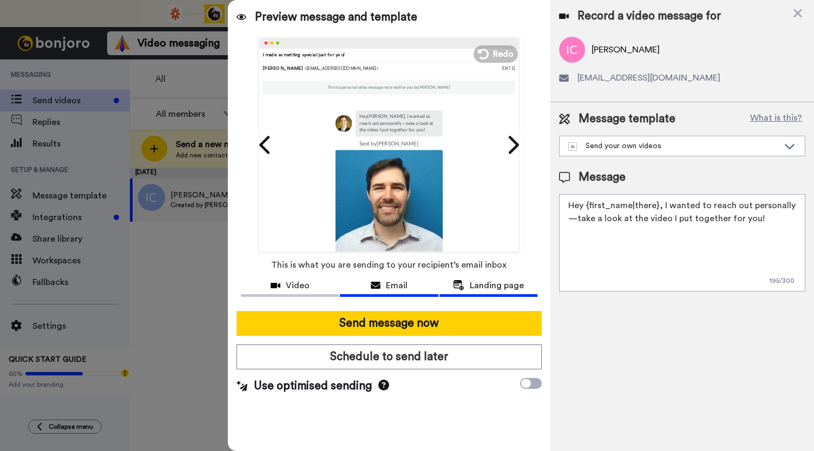
click at [488, 288] on span "Landing page" at bounding box center [497, 285] width 54 height 13
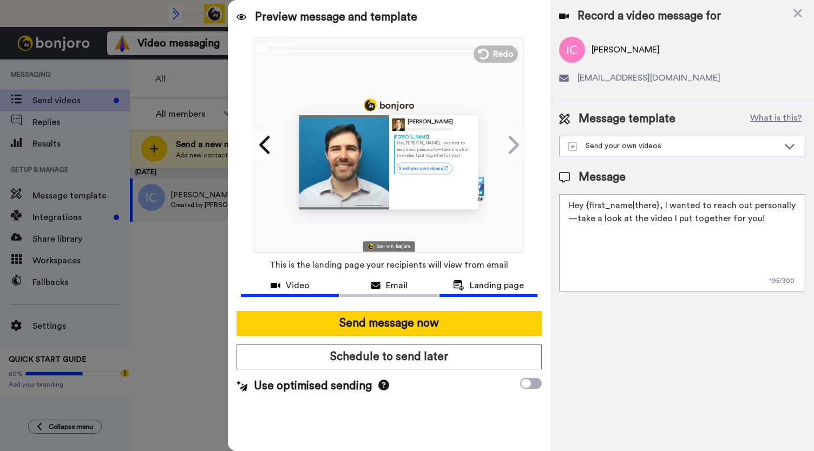
click at [301, 290] on span "Video" at bounding box center [298, 285] width 24 height 13
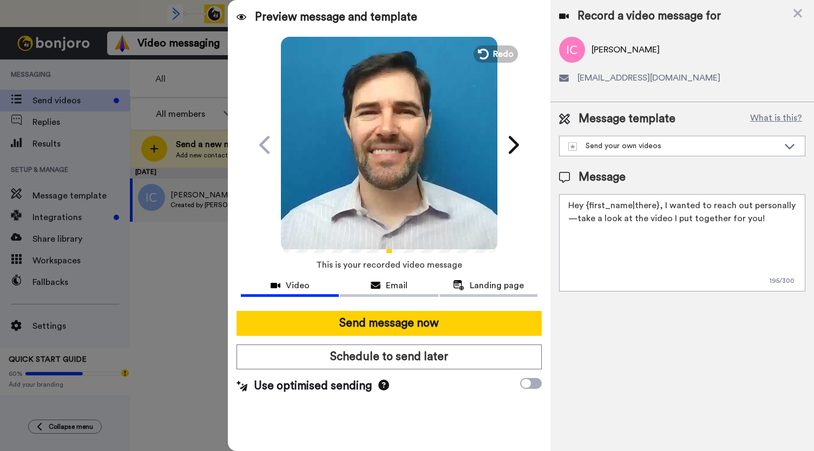
click at [377, 175] on video at bounding box center [389, 143] width 216 height 216
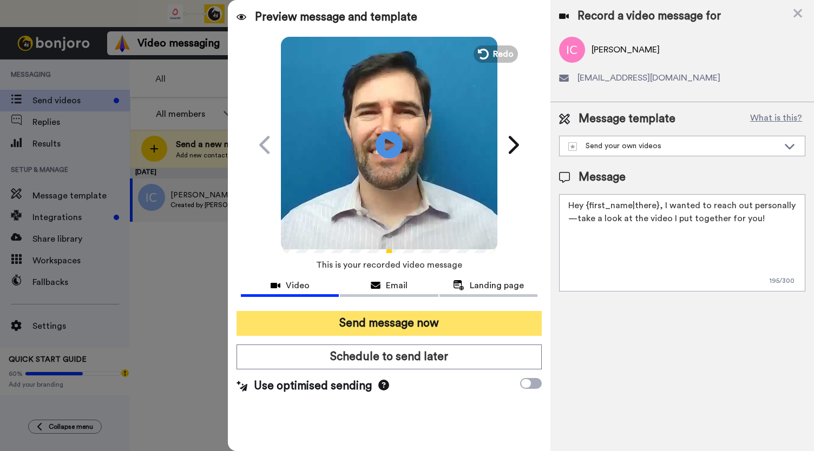
click at [364, 319] on button "Send message now" at bounding box center [388, 323] width 305 height 25
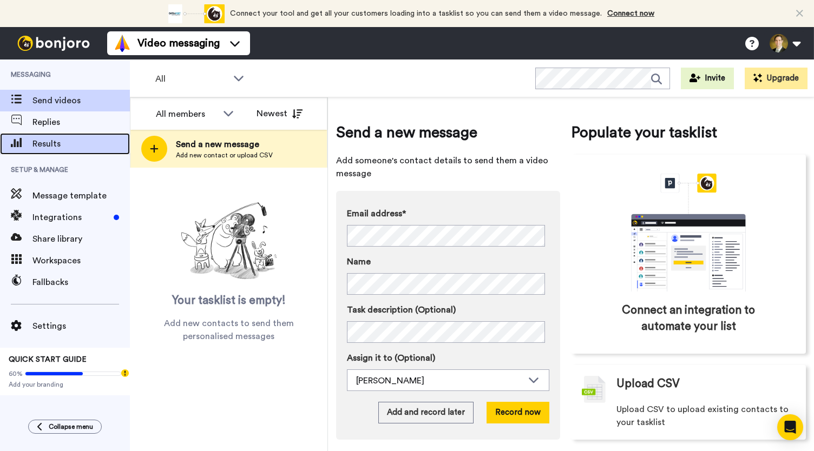
click at [55, 137] on div "Results" at bounding box center [65, 144] width 130 height 22
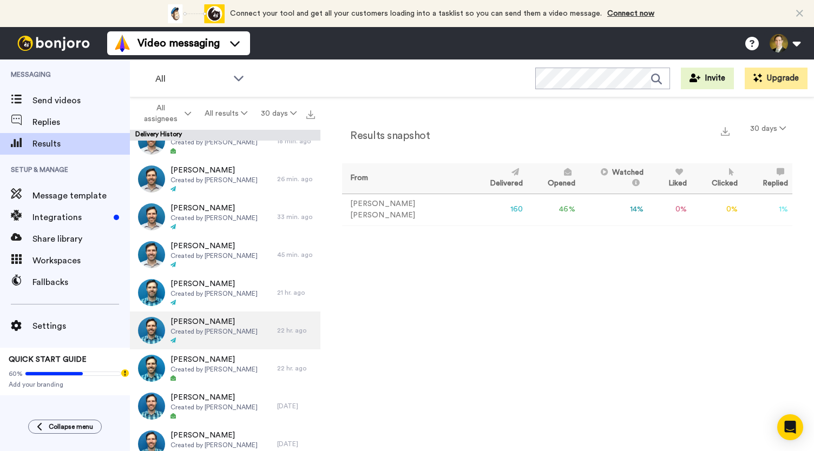
scroll to position [216, 0]
